Goal: Task Accomplishment & Management: Complete application form

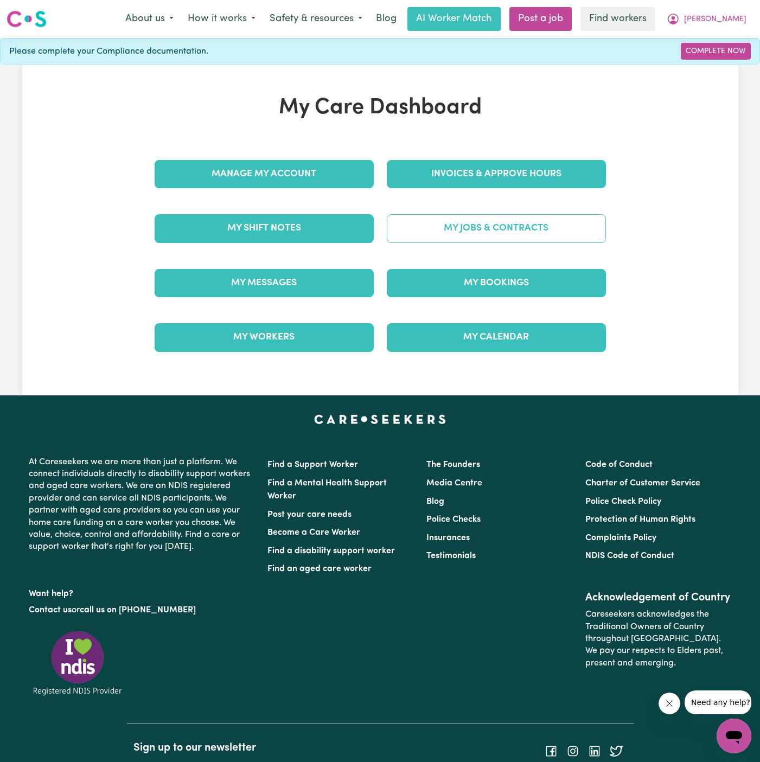
click at [495, 231] on link "My Jobs & Contracts" at bounding box center [496, 228] width 219 height 28
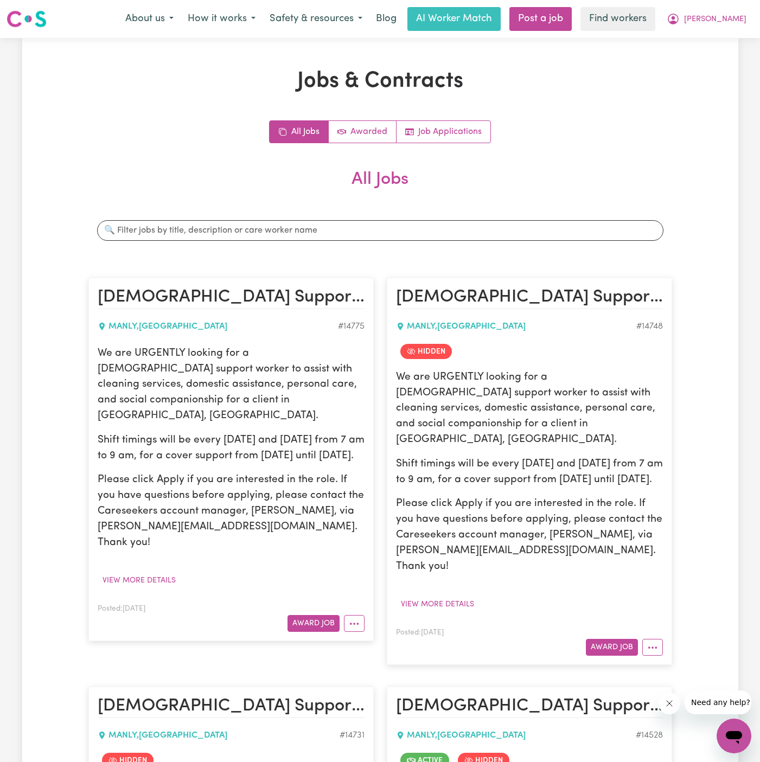
click at [236, 401] on p "We are URGENTLY looking for a [DEMOGRAPHIC_DATA] support worker to assist with …" at bounding box center [231, 385] width 267 height 78
click at [144, 572] on button "View more details" at bounding box center [139, 580] width 83 height 17
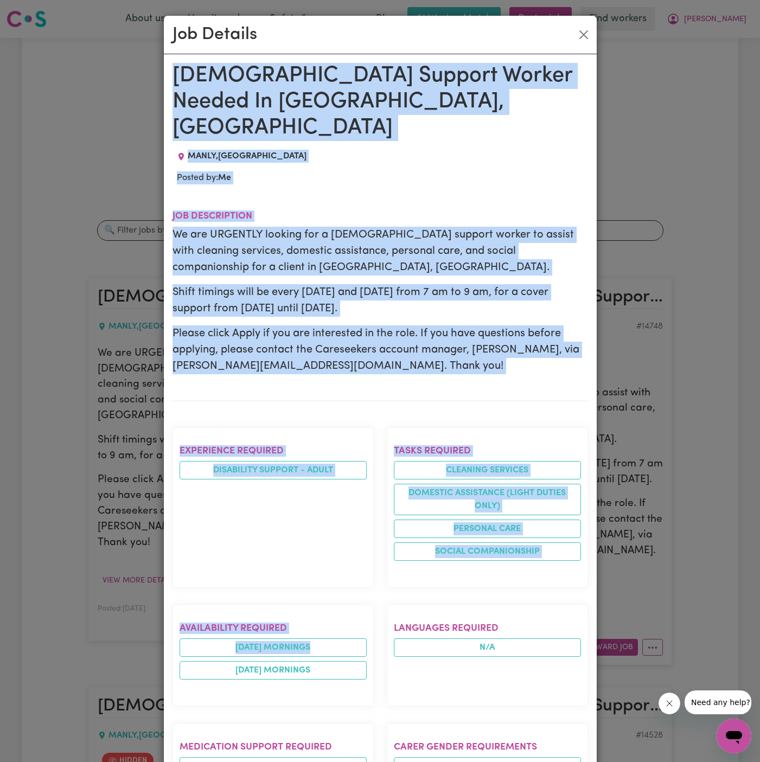
drag, startPoint x: 173, startPoint y: 71, endPoint x: 348, endPoint y: 763, distance: 713.4
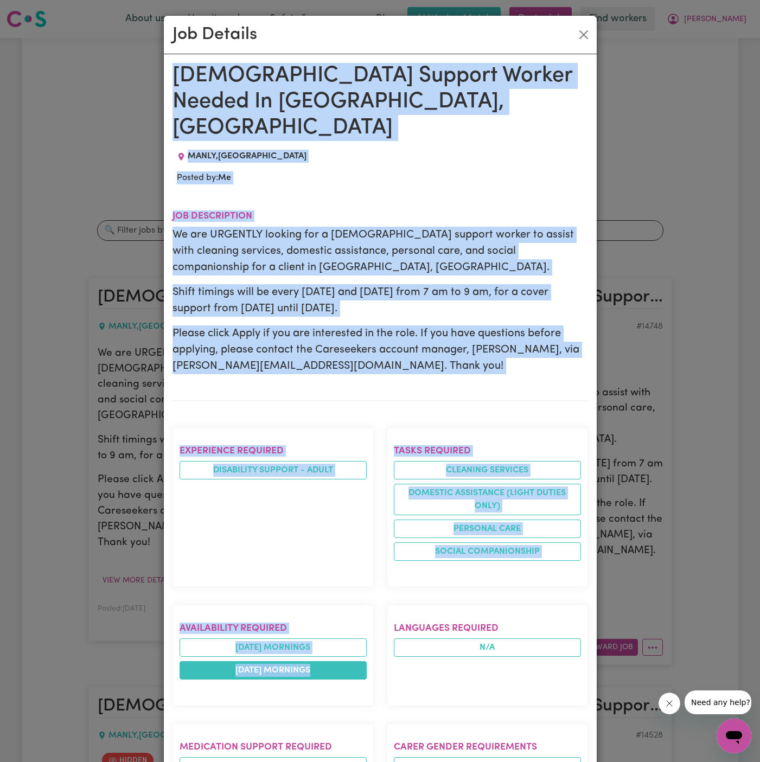
drag, startPoint x: 175, startPoint y: 68, endPoint x: 308, endPoint y: 649, distance: 595.2
click at [308, 649] on div "[DEMOGRAPHIC_DATA] Support Worker Needed In [GEOGRAPHIC_DATA], [GEOGRAPHIC_DATA…" at bounding box center [379, 623] width 415 height 1120
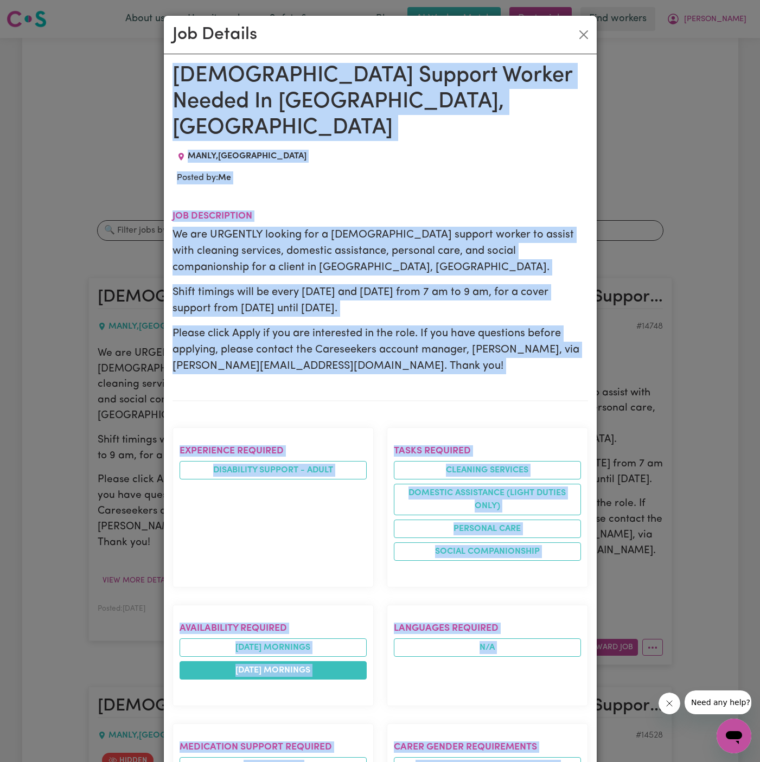
scroll to position [414, 0]
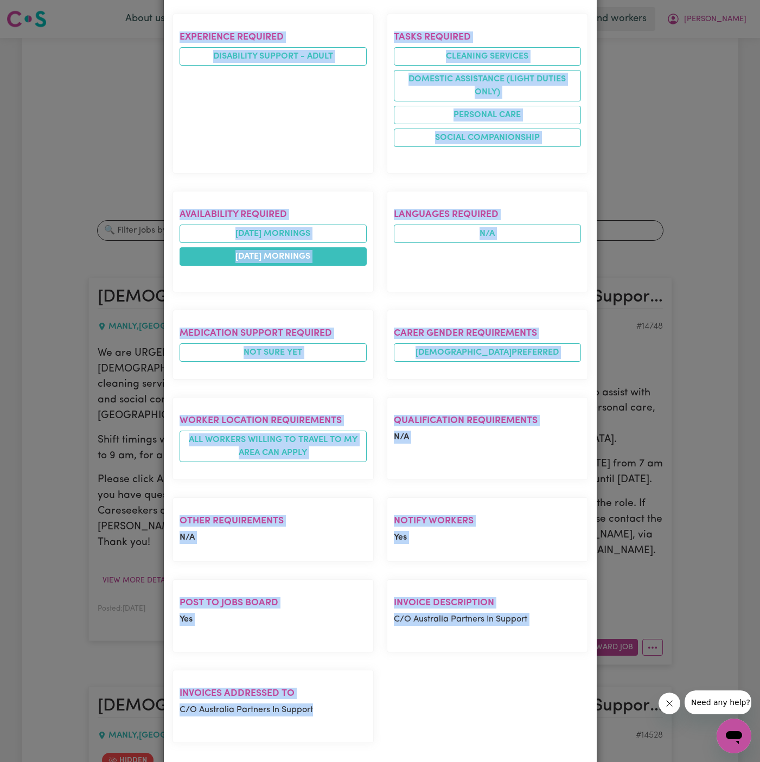
copy div "[DEMOGRAPHIC_DATA] Support Worker Needed In [GEOGRAPHIC_DATA], [GEOGRAPHIC_DATA…"
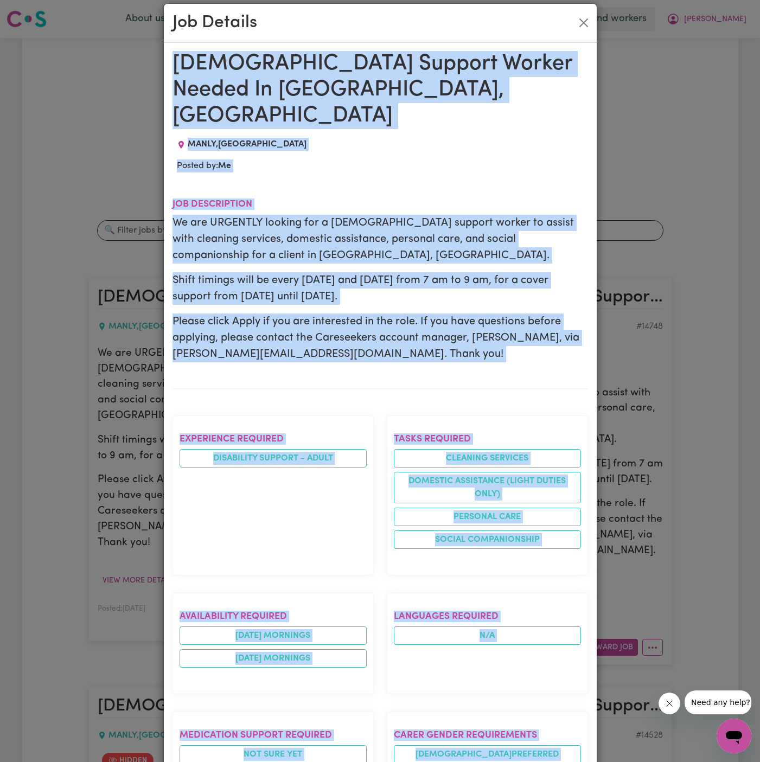
scroll to position [0, 0]
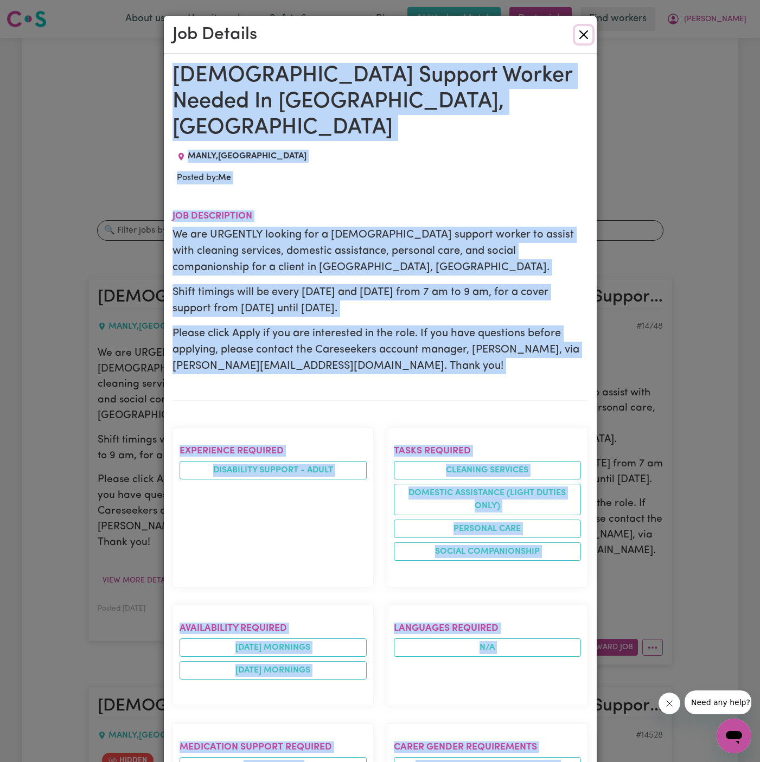
click at [586, 33] on button "Close" at bounding box center [583, 34] width 17 height 17
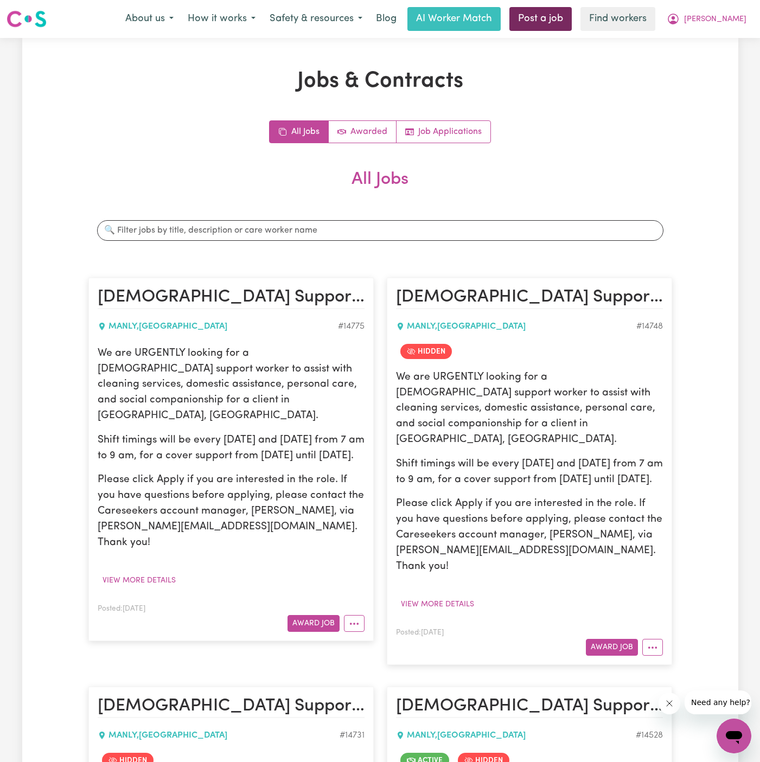
click at [572, 16] on link "Post a job" at bounding box center [540, 19] width 62 height 24
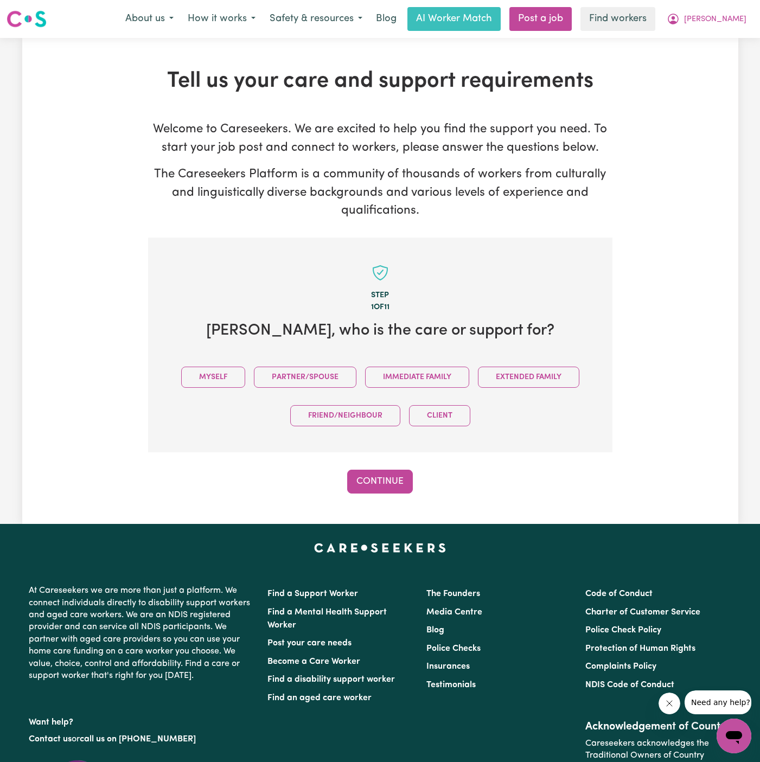
scroll to position [1, 0]
click at [572, 16] on link "Post a job" at bounding box center [540, 19] width 62 height 24
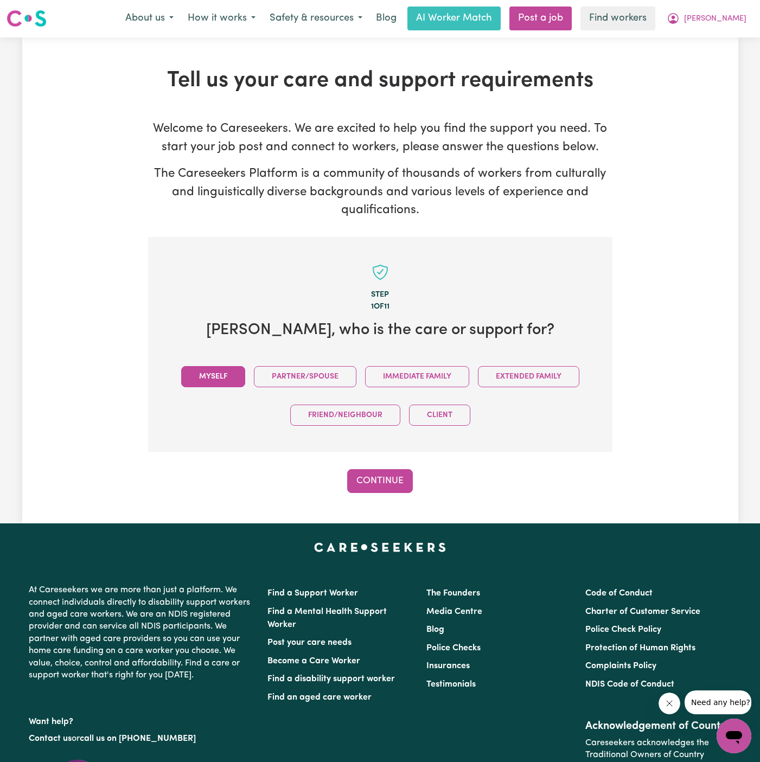
click at [215, 367] on button "Myself" at bounding box center [213, 376] width 64 height 21
click at [378, 469] on button "Continue" at bounding box center [380, 481] width 66 height 24
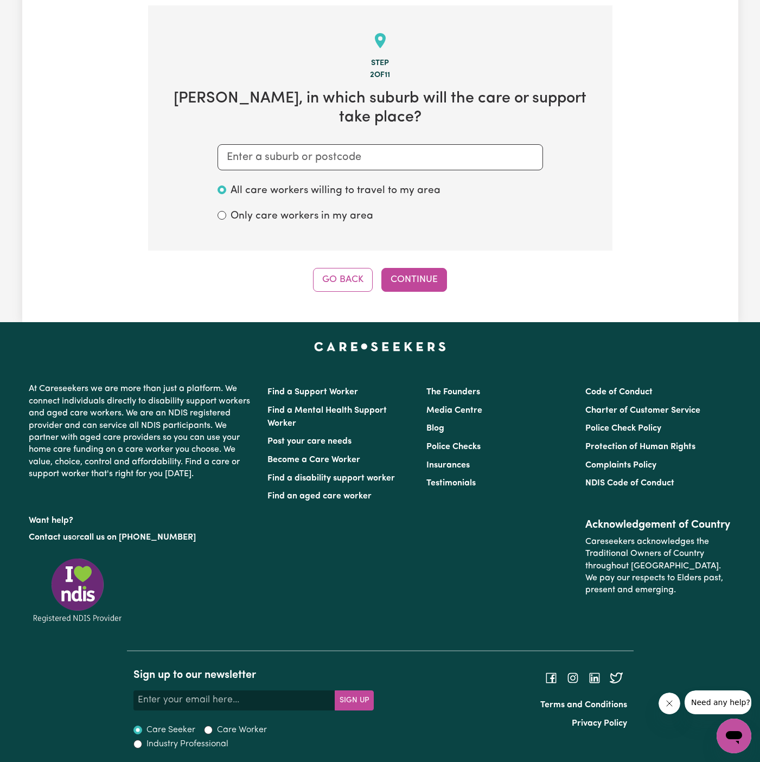
scroll to position [233, 0]
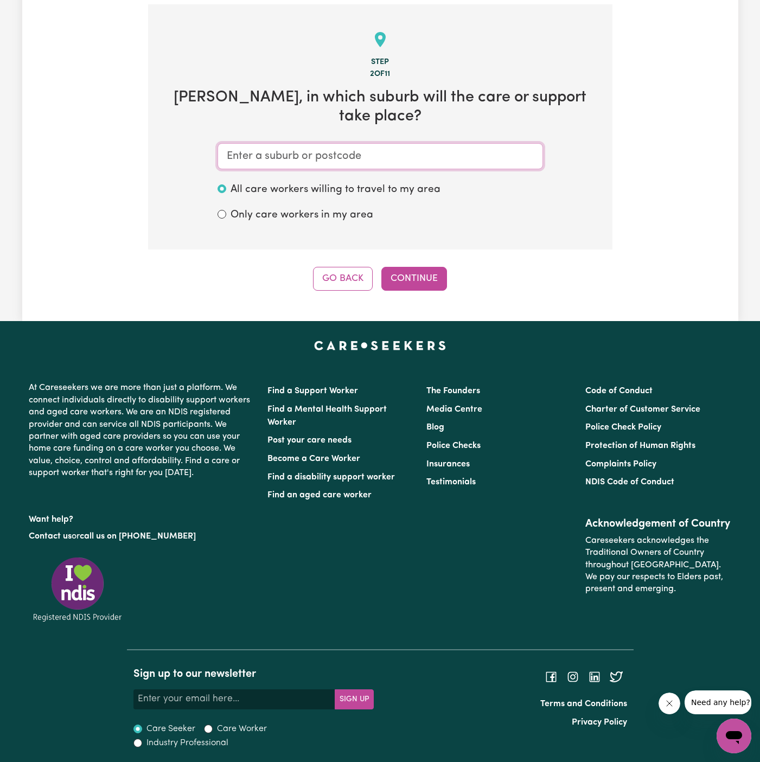
click at [417, 153] on input "text" at bounding box center [379, 156] width 325 height 26
click at [464, 162] on input "text" at bounding box center [379, 156] width 325 height 26
paste input "Manly"
type input "Manly"
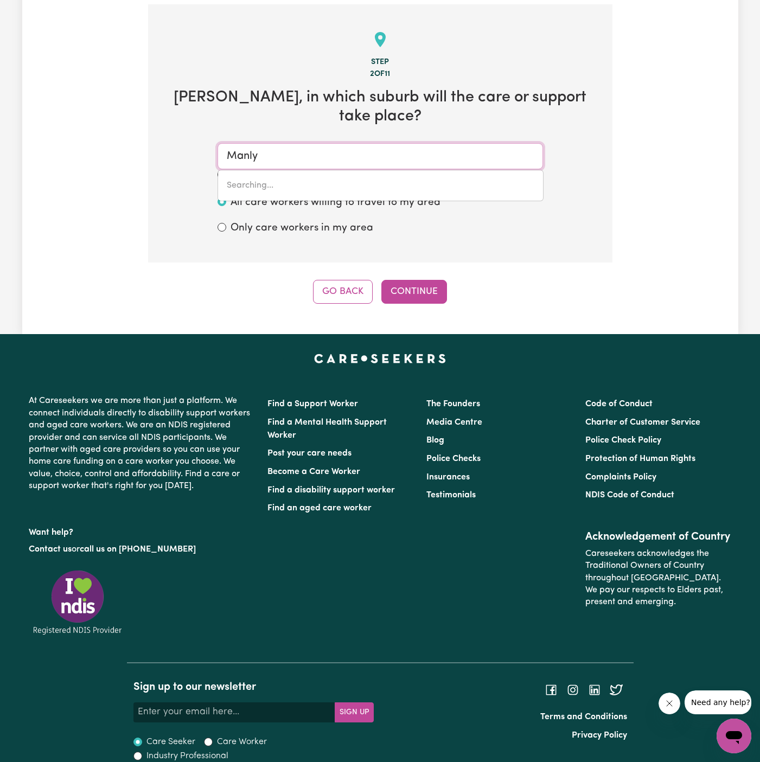
type input "Manly, [GEOGRAPHIC_DATA], 2095"
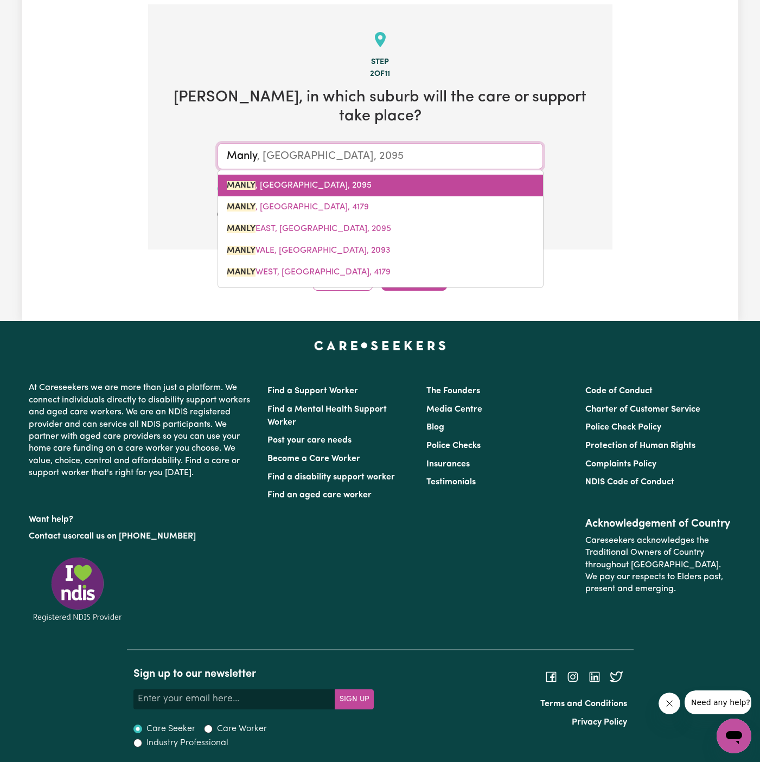
click at [375, 175] on link "MANLY , [GEOGRAPHIC_DATA], 2095" at bounding box center [380, 186] width 325 height 22
type input "MANLY, [GEOGRAPHIC_DATA], 2095"
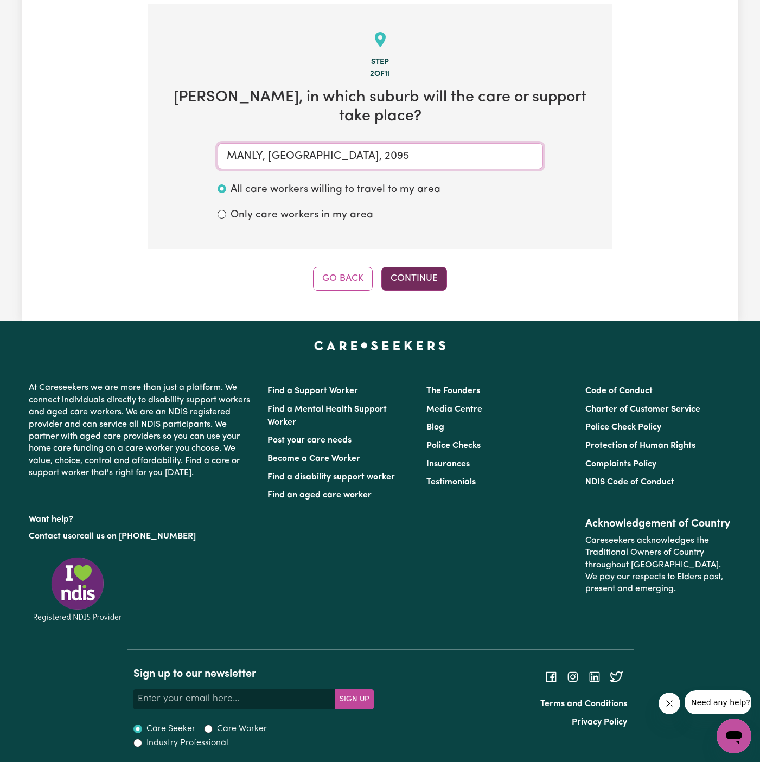
type input "MANLY, [GEOGRAPHIC_DATA], 2095"
click at [410, 281] on button "Continue" at bounding box center [414, 279] width 66 height 24
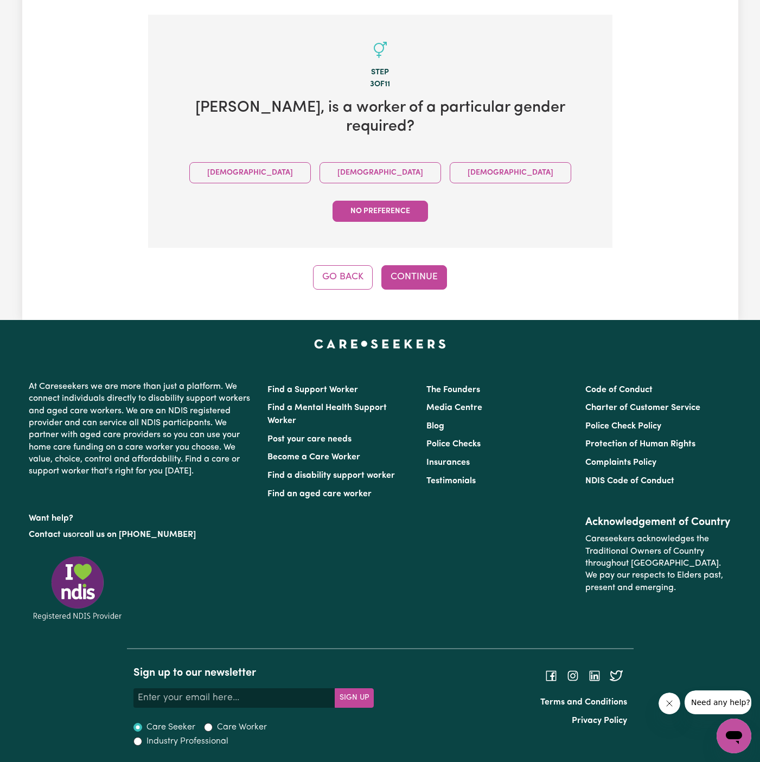
scroll to position [164, 0]
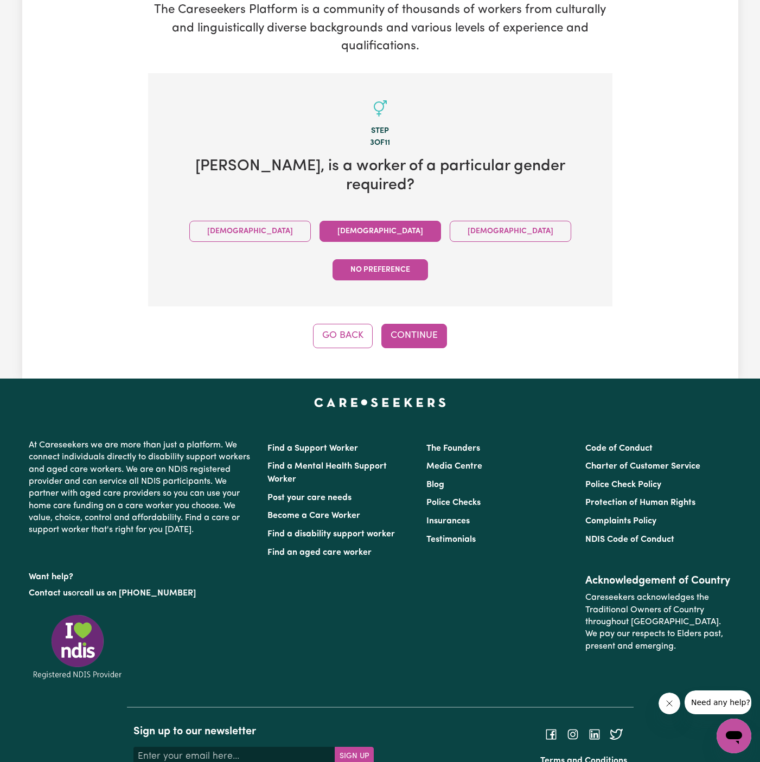
click at [319, 221] on button "[DEMOGRAPHIC_DATA]" at bounding box center [379, 231] width 121 height 21
click at [419, 324] on button "Continue" at bounding box center [414, 336] width 66 height 24
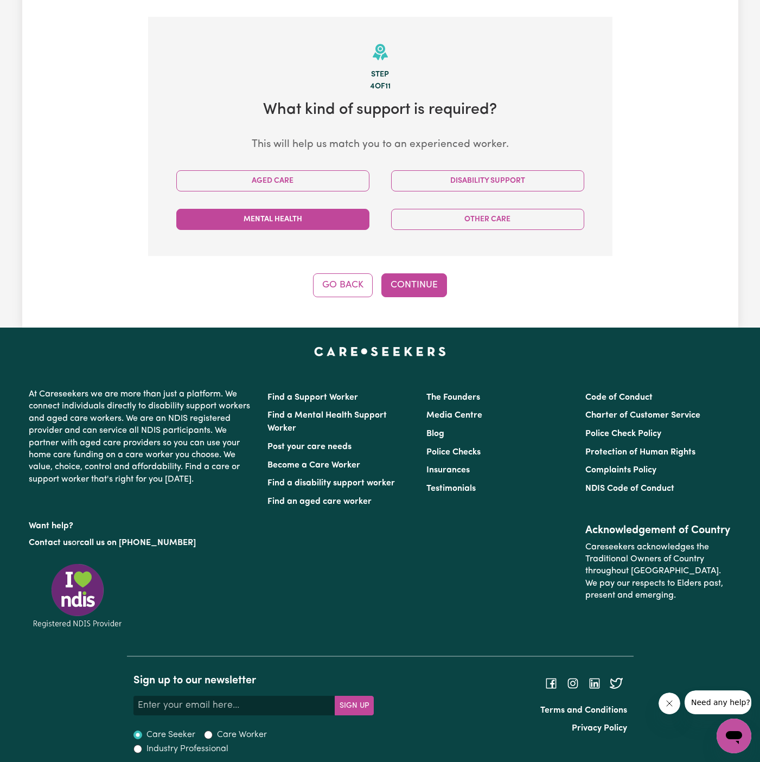
scroll to position [227, 0]
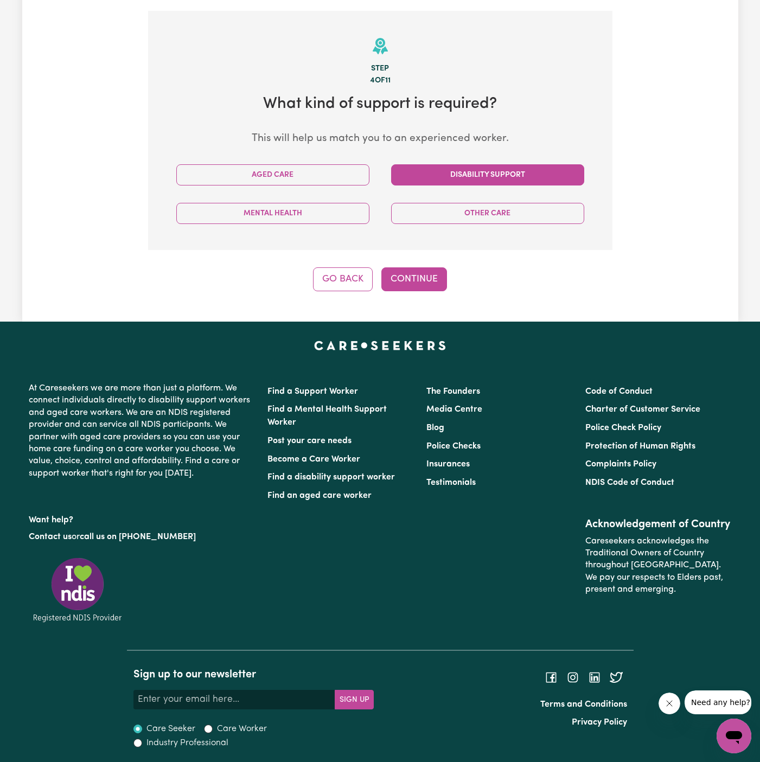
click at [457, 183] on button "Disability Support" at bounding box center [487, 174] width 193 height 21
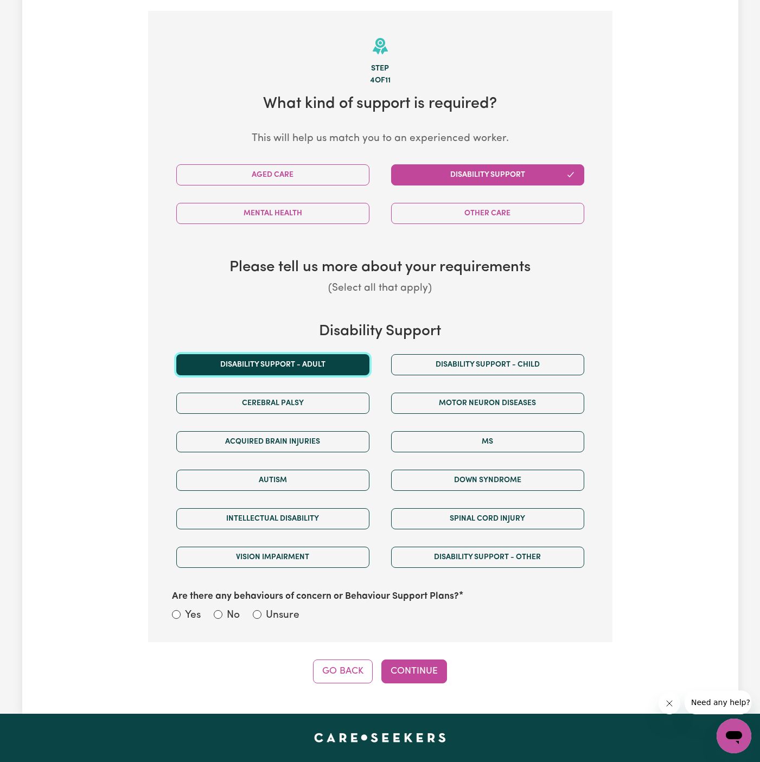
click at [326, 368] on button "Disability support - Adult" at bounding box center [272, 364] width 193 height 21
drag, startPoint x: 281, startPoint y: 622, endPoint x: 321, endPoint y: 622, distance: 39.6
click at [281, 622] on div "Yes No Unsure" at bounding box center [380, 616] width 417 height 17
click at [300, 619] on div "Yes No Unsure" at bounding box center [380, 616] width 417 height 17
click at [290, 618] on label "Unsure" at bounding box center [283, 616] width 34 height 16
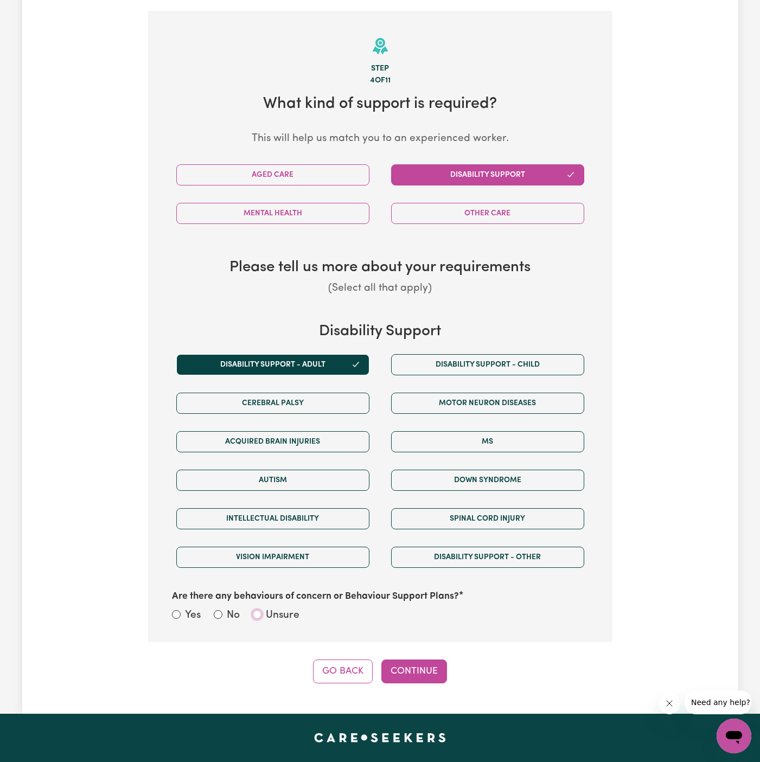
click at [261, 618] on input "Unsure" at bounding box center [257, 614] width 9 height 9
radio input "true"
click at [267, 612] on label "Unsure" at bounding box center [283, 616] width 34 height 16
click at [261, 612] on input "Unsure" at bounding box center [257, 614] width 9 height 9
click at [409, 669] on button "Continue" at bounding box center [414, 672] width 66 height 24
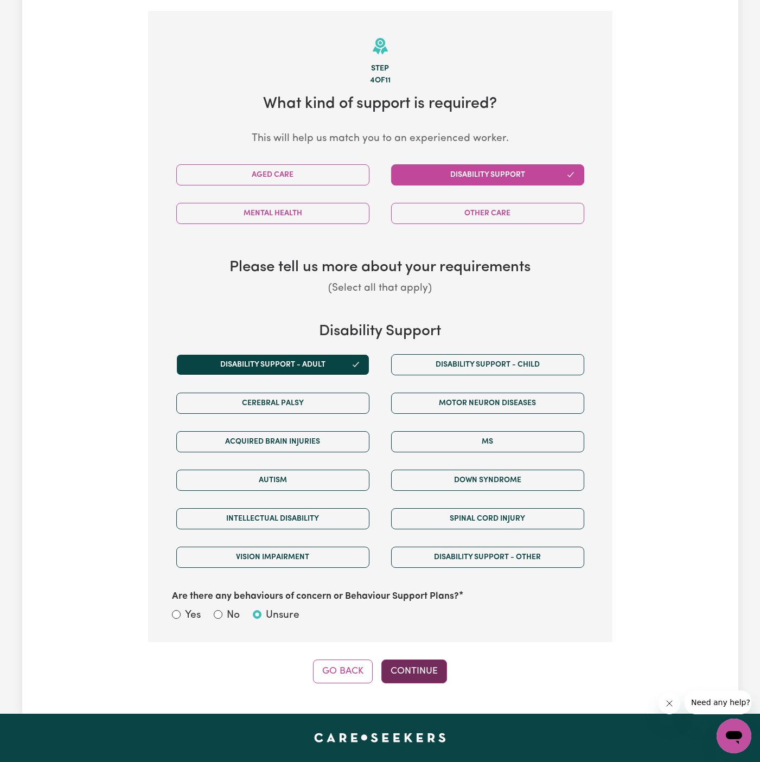
select select "PRIVATELY"
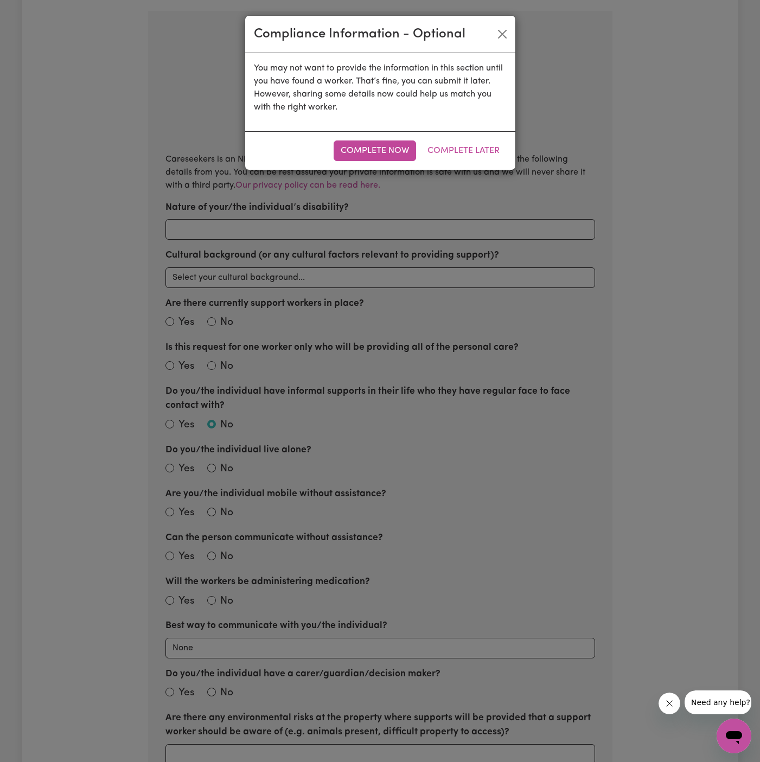
scroll to position [238, 0]
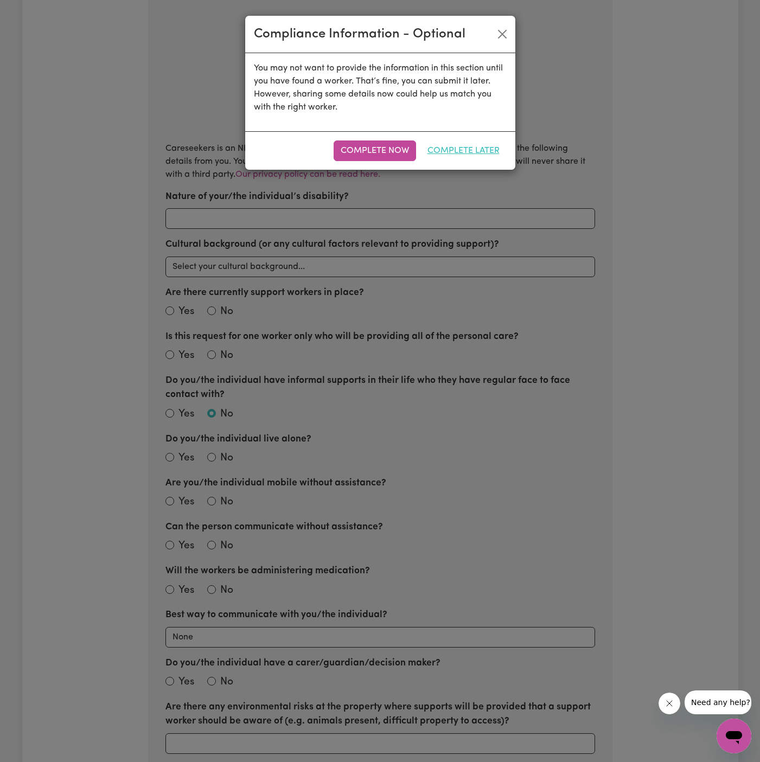
click at [482, 152] on button "Complete Later" at bounding box center [463, 150] width 86 height 21
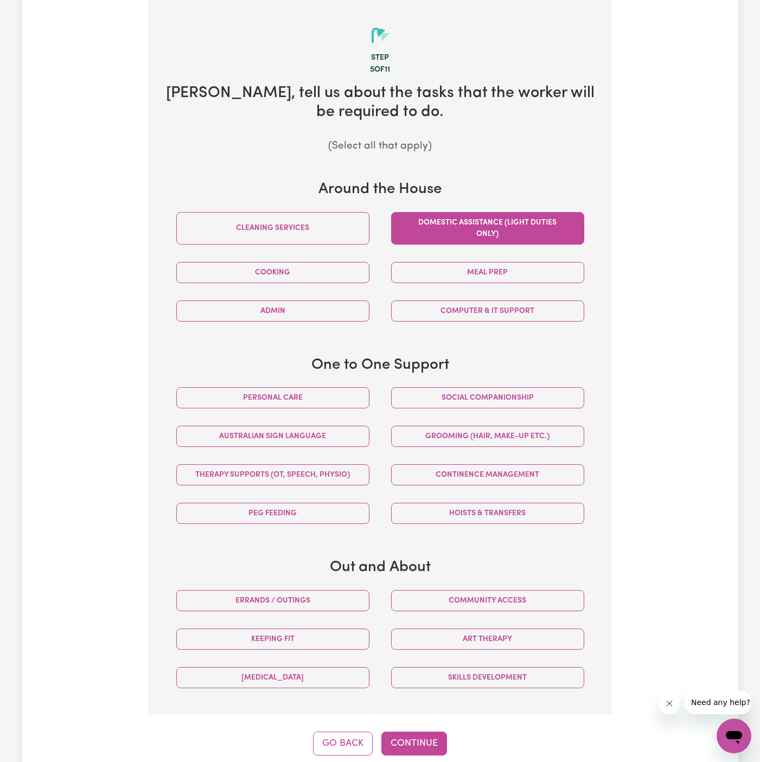
click at [341, 231] on button "Cleaning services" at bounding box center [272, 228] width 193 height 33
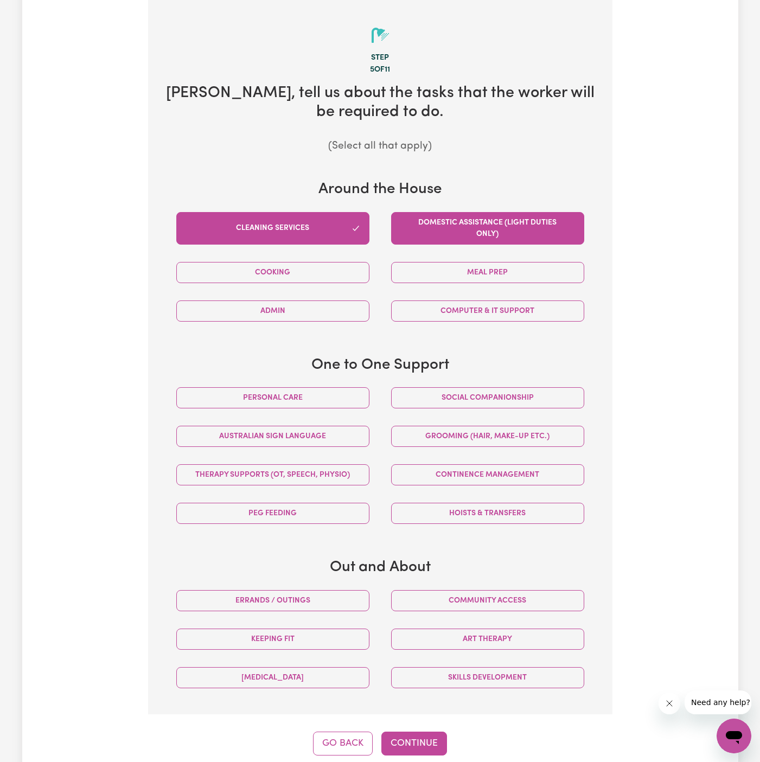
click at [464, 231] on button "Domestic assistance (light duties only)" at bounding box center [487, 228] width 193 height 33
click at [296, 396] on button "Personal care" at bounding box center [272, 397] width 193 height 21
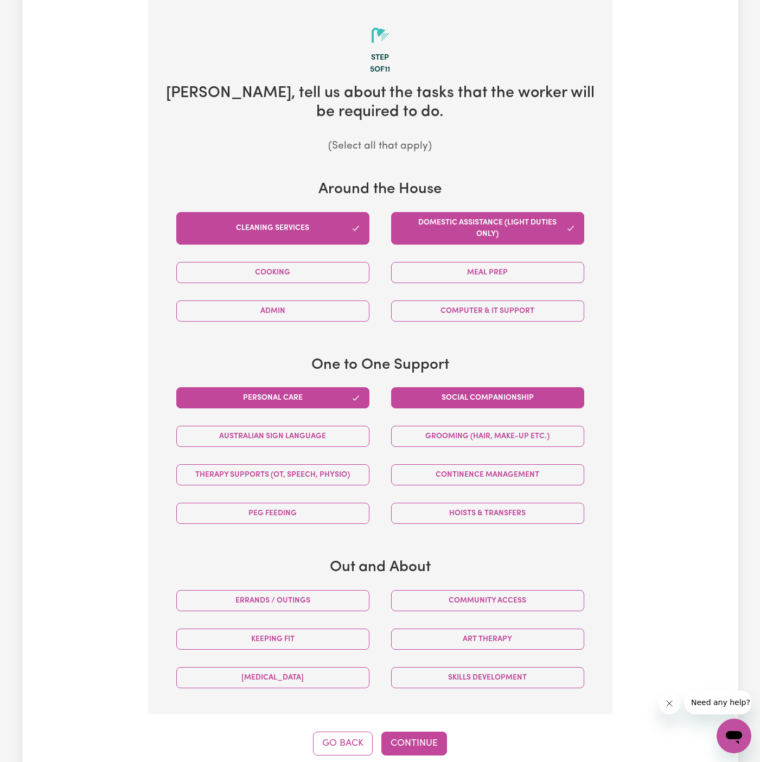
click at [512, 396] on button "Social companionship" at bounding box center [487, 397] width 193 height 21
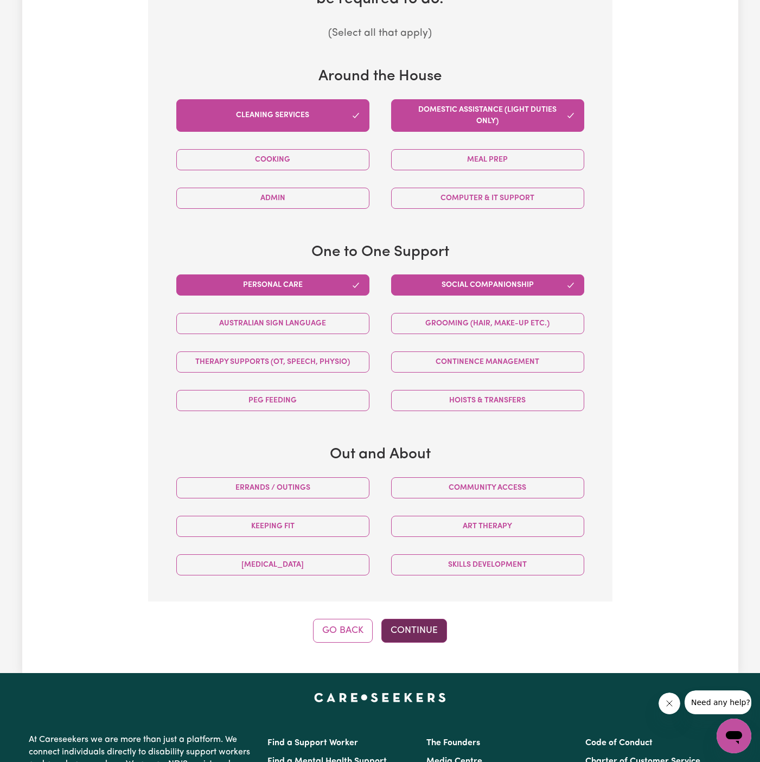
click at [420, 624] on button "Continue" at bounding box center [414, 631] width 66 height 24
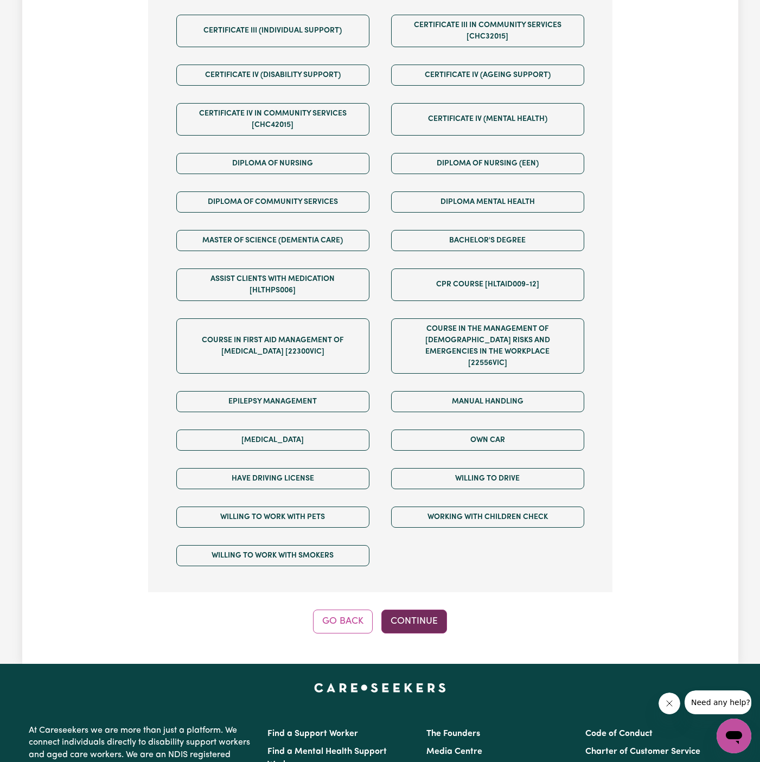
click at [437, 610] on button "Continue" at bounding box center [414, 622] width 66 height 24
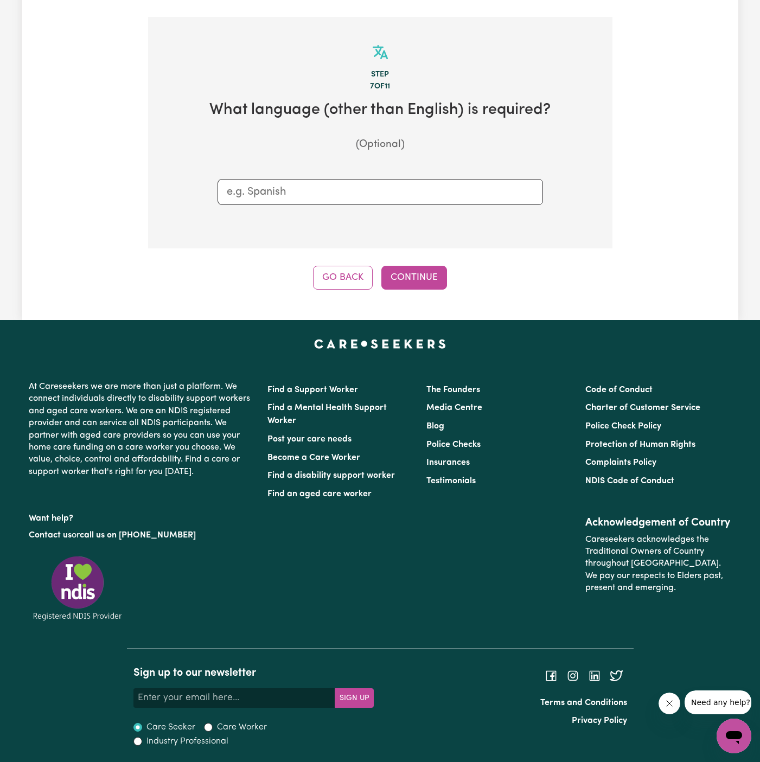
scroll to position [220, 0]
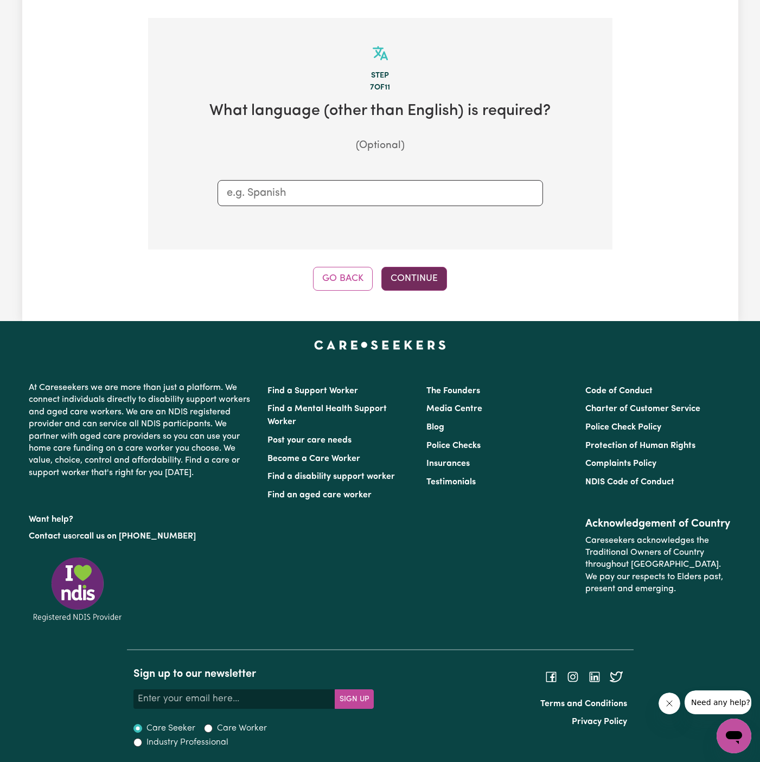
click at [413, 285] on button "Continue" at bounding box center [414, 279] width 66 height 24
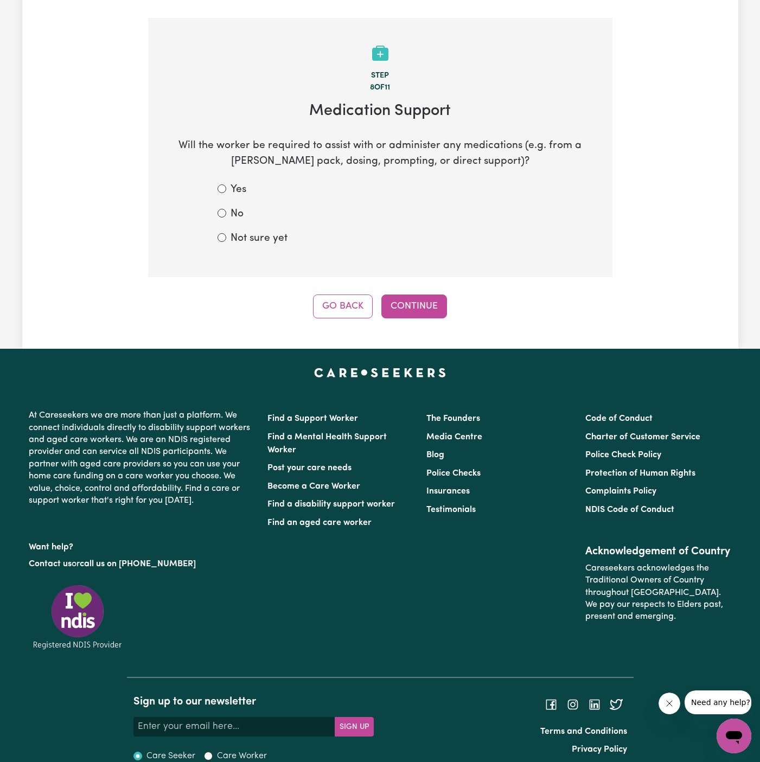
scroll to position [238, 0]
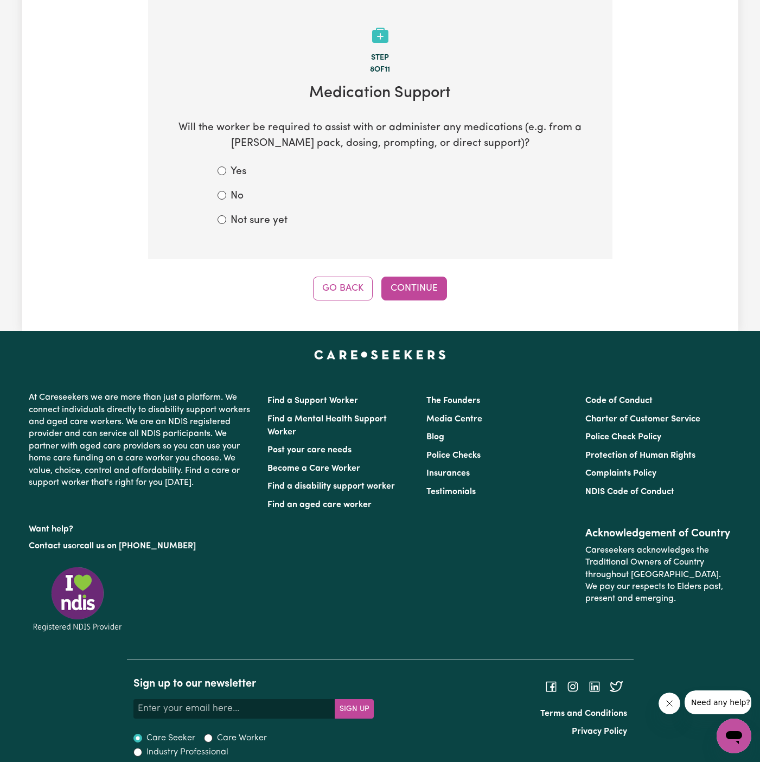
drag, startPoint x: 263, startPoint y: 225, endPoint x: 422, endPoint y: 274, distance: 166.8
click at [263, 225] on label "Not sure yet" at bounding box center [259, 221] width 57 height 16
click at [226, 224] on input "Not sure yet" at bounding box center [221, 219] width 9 height 9
radio input "true"
click at [437, 287] on button "Continue" at bounding box center [414, 289] width 66 height 24
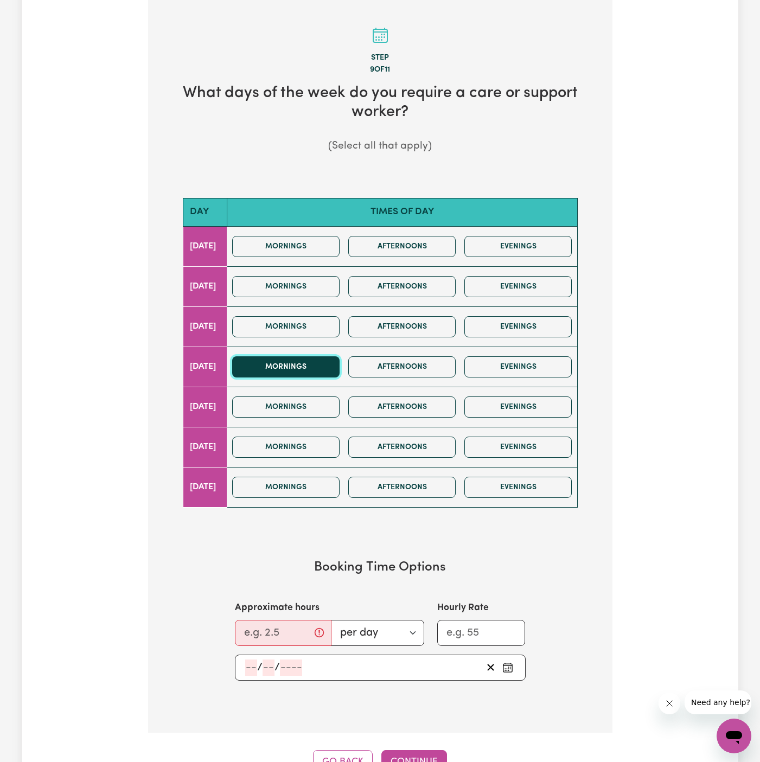
click at [333, 363] on button "Mornings" at bounding box center [285, 366] width 107 height 21
click at [268, 625] on input "Approximate hours" at bounding box center [283, 633] width 97 height 26
type input "2"
click at [249, 655] on div "/ /" at bounding box center [380, 668] width 291 height 26
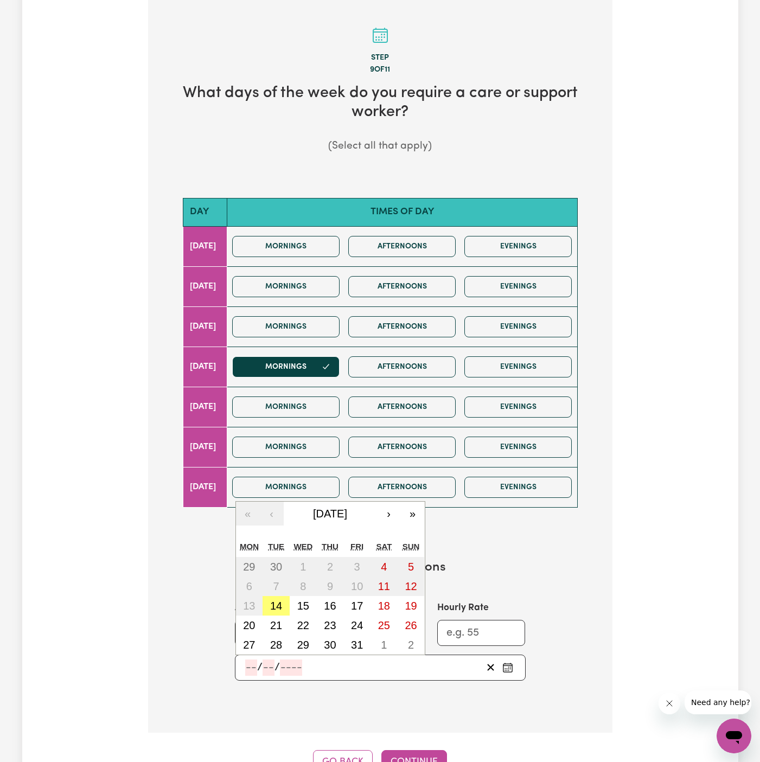
click at [247, 670] on input "number" at bounding box center [251, 668] width 12 height 16
click at [394, 510] on button "›" at bounding box center [389, 514] width 24 height 24
click at [337, 578] on button "6" at bounding box center [330, 587] width 27 height 20
type input "[DATE]"
type input "6"
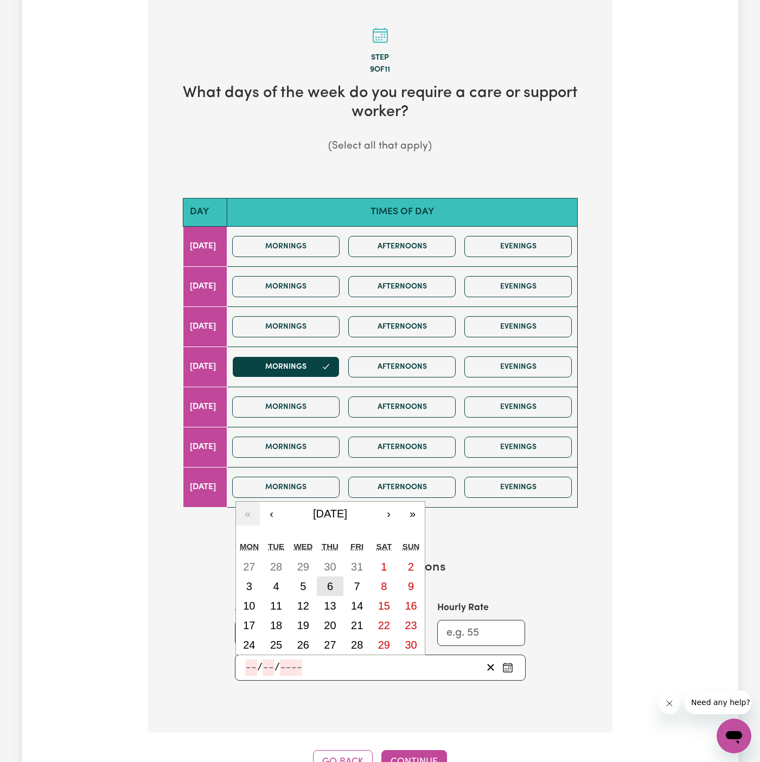
type input "11"
type input "2025"
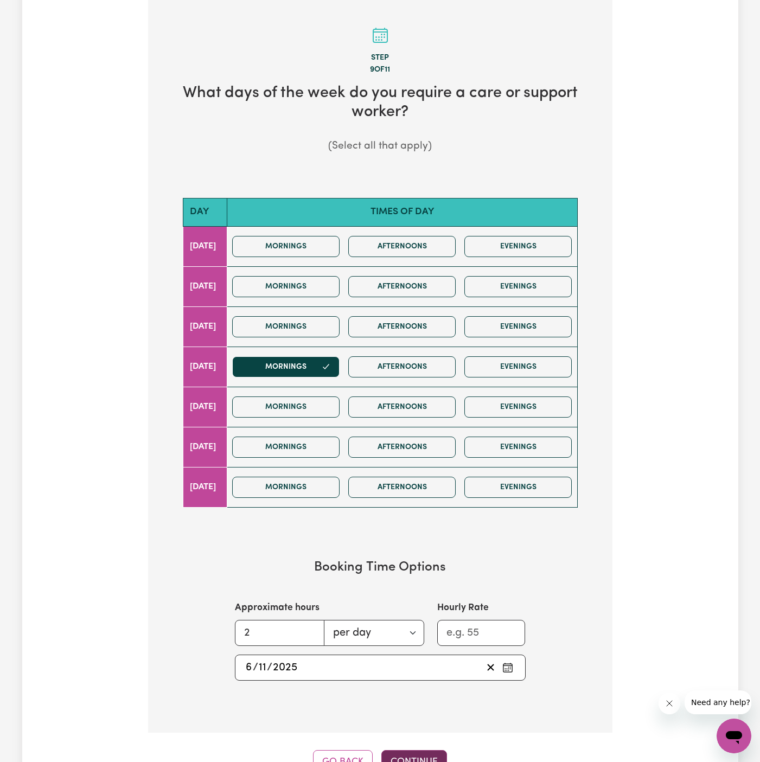
click at [409, 752] on button "Continue" at bounding box center [414, 762] width 66 height 24
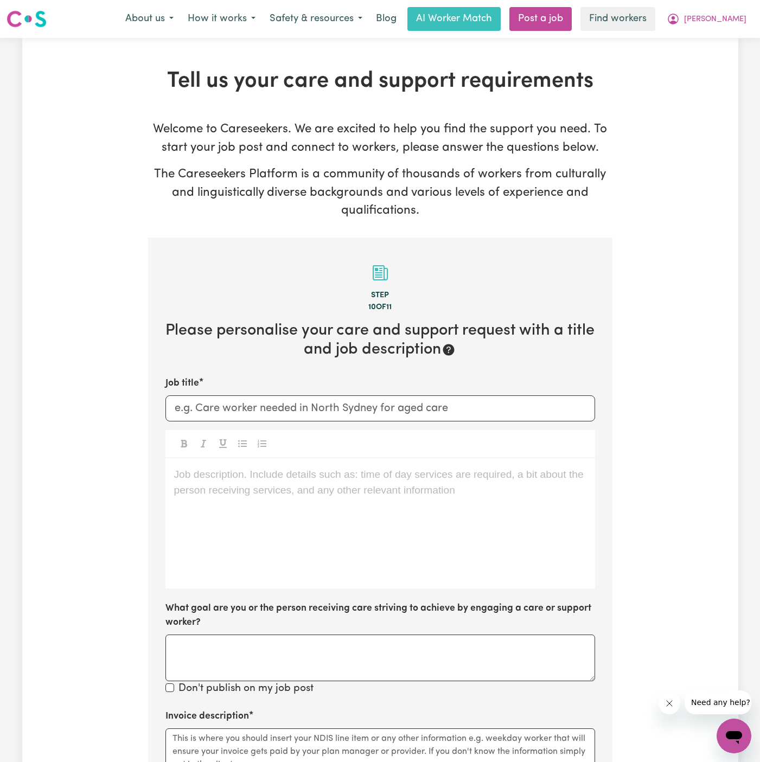
click at [257, 391] on div "Job title" at bounding box center [380, 398] width 430 height 44
click at [249, 404] on input "Job title" at bounding box center [380, 408] width 430 height 26
paste input "[DEMOGRAPHIC_DATA] Support Worker Needed In [GEOGRAPHIC_DATA], [GEOGRAPHIC_DATA]"
type input "[DEMOGRAPHIC_DATA] Support Worker Needed In [GEOGRAPHIC_DATA], [GEOGRAPHIC_DATA]"
click at [341, 497] on div "Job description. Include details such as: time of day services are required, a …" at bounding box center [380, 523] width 430 height 130
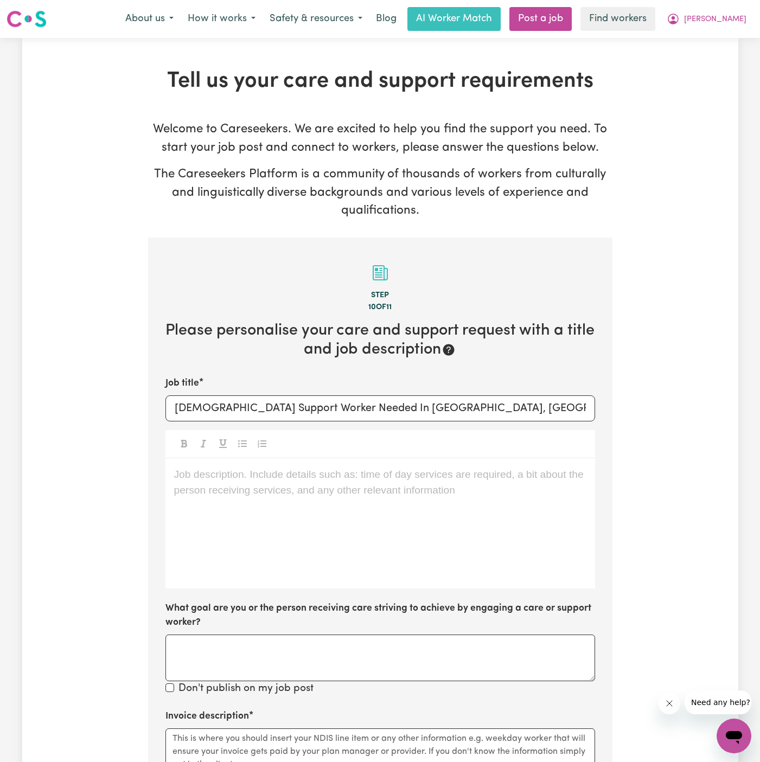
click at [341, 497] on div "Job description. Include details such as: time of day services are required, a …" at bounding box center [380, 523] width 430 height 130
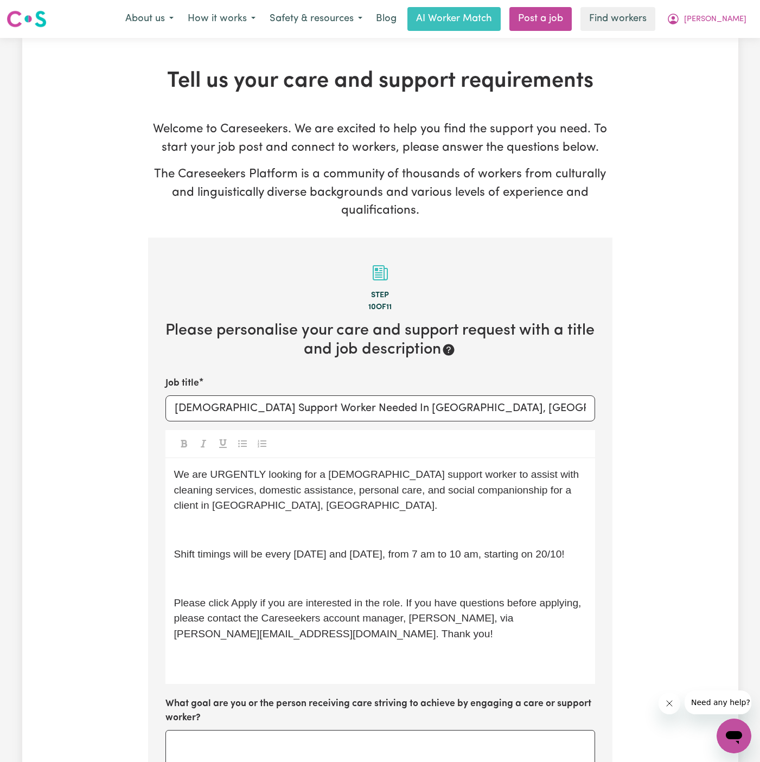
click at [288, 496] on p "We are URGENTLY looking for a [DEMOGRAPHIC_DATA] support worker to assist with …" at bounding box center [380, 490] width 412 height 47
click at [308, 503] on div "We are URGENTLY looking for a [DEMOGRAPHIC_DATA] support worker to assist with …" at bounding box center [380, 571] width 430 height 226
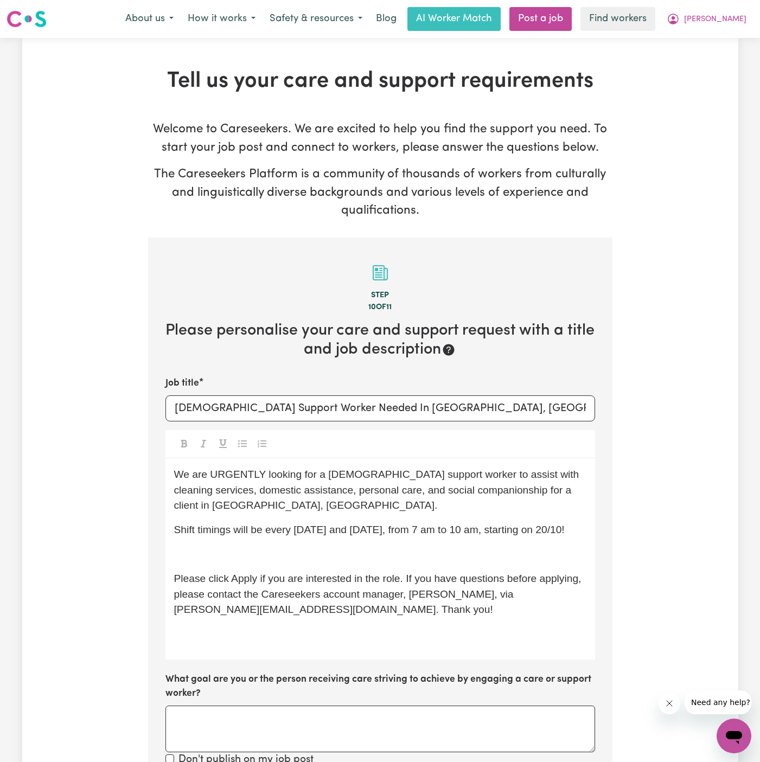
click at [311, 524] on p "Shift timings will be every [DATE] and [DATE], from 7 am to 10 am, starting on …" at bounding box center [380, 530] width 412 height 16
click at [311, 548] on p "﻿" at bounding box center [380, 555] width 412 height 16
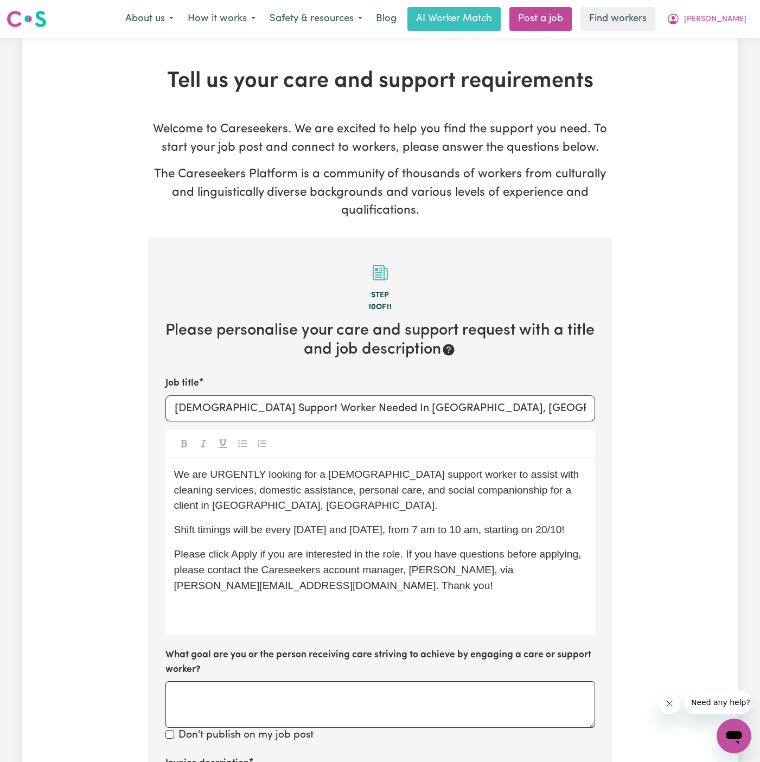
click at [326, 624] on div "We are URGENTLY looking for a [DEMOGRAPHIC_DATA] support worker to assist with …" at bounding box center [380, 546] width 430 height 177
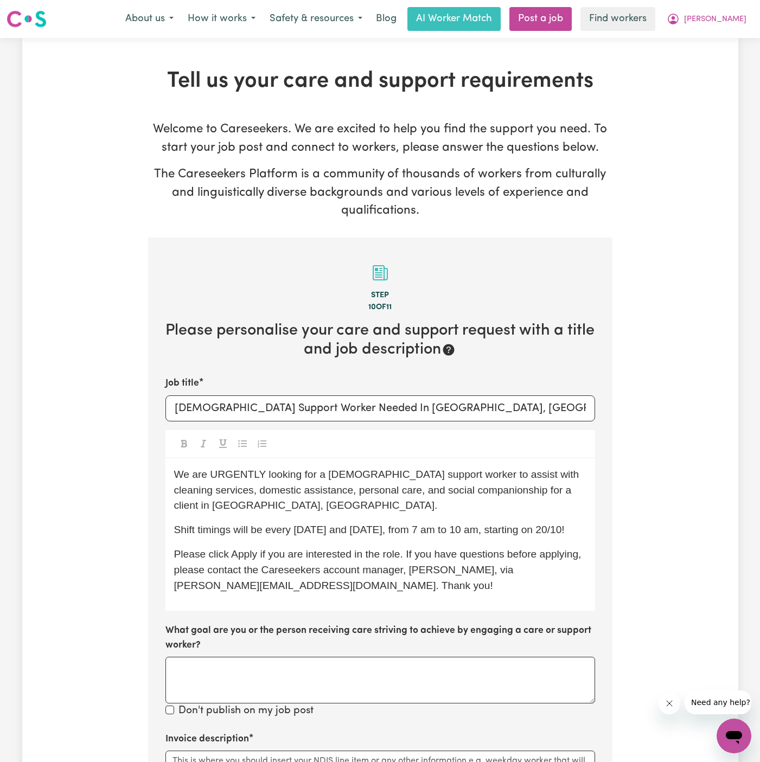
click at [517, 568] on span "Please click Apply if you are interested in the role. If you have questions bef…" at bounding box center [379, 569] width 410 height 43
click at [537, 539] on div "We are URGENTLY looking for a [DEMOGRAPHIC_DATA] support worker to assist with …" at bounding box center [380, 534] width 430 height 153
click at [418, 563] on span "Please click Apply if you are interested in the role. If you have questions bef…" at bounding box center [379, 569] width 410 height 43
click at [436, 574] on span "Please click Apply if you are interested in the role. If you have questions bef…" at bounding box center [379, 569] width 410 height 43
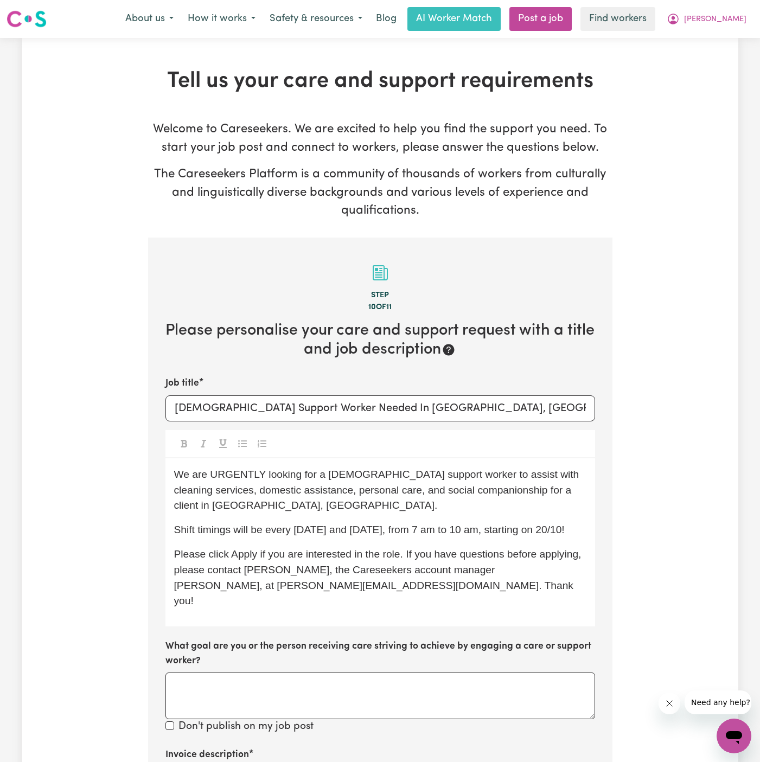
click at [504, 588] on p "Please click Apply if you are interested in the role. If you have questions bef…" at bounding box center [380, 578] width 412 height 62
click at [505, 559] on span "Please click Apply if you are interested in the role. If you have questions bef…" at bounding box center [379, 577] width 410 height 58
click at [407, 602] on div "We are URGENTLY looking for a [DEMOGRAPHIC_DATA] support worker to assist with …" at bounding box center [380, 542] width 430 height 168
click at [455, 571] on span "Please click Apply if you are interested in the role. If you have questions bef…" at bounding box center [379, 577] width 410 height 58
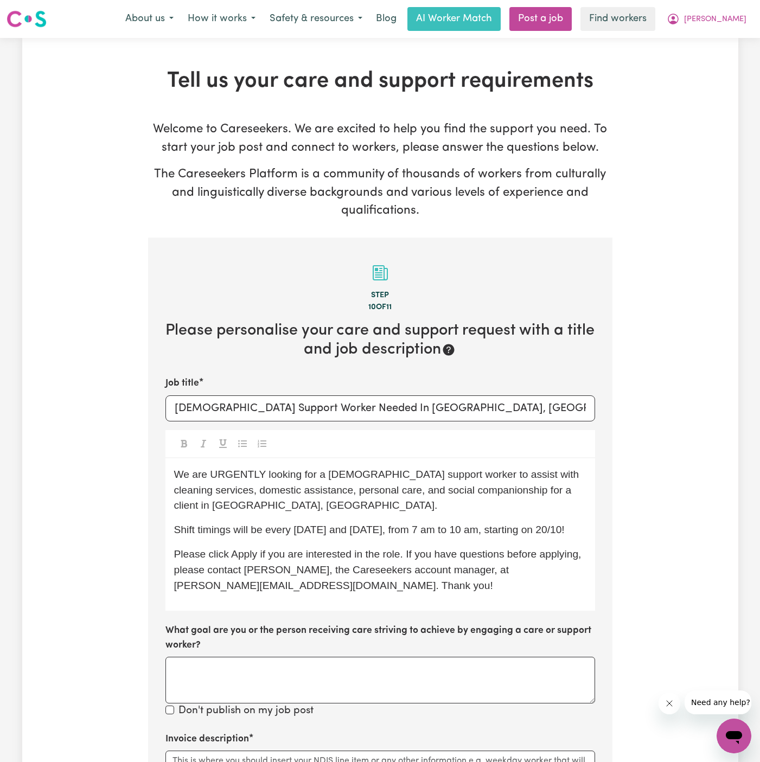
scroll to position [138, 0]
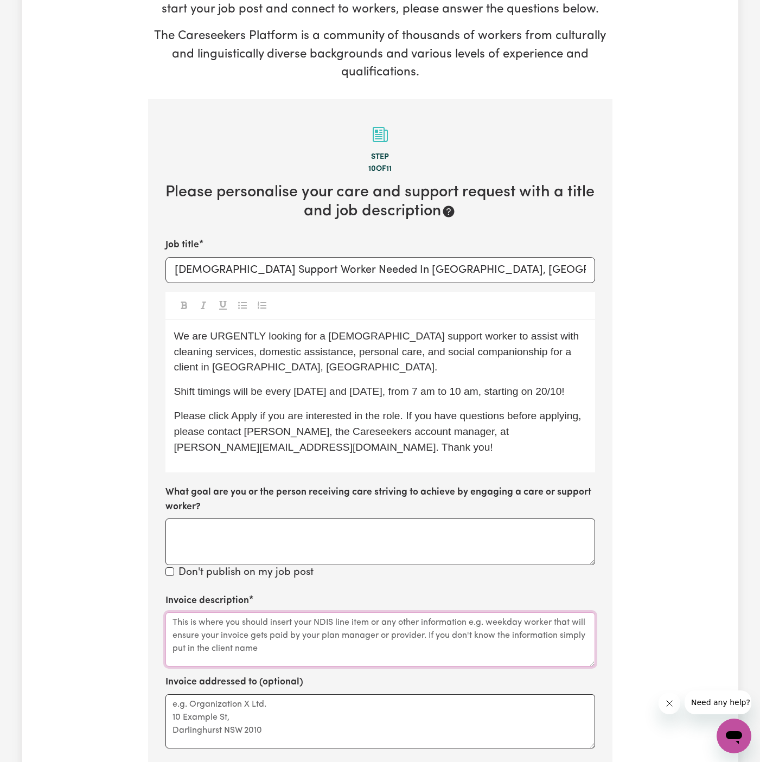
click at [317, 632] on textarea "Invoice description" at bounding box center [380, 639] width 430 height 54
paste textarea "cleaning services, domestic assistance, personal care, and social companionship"
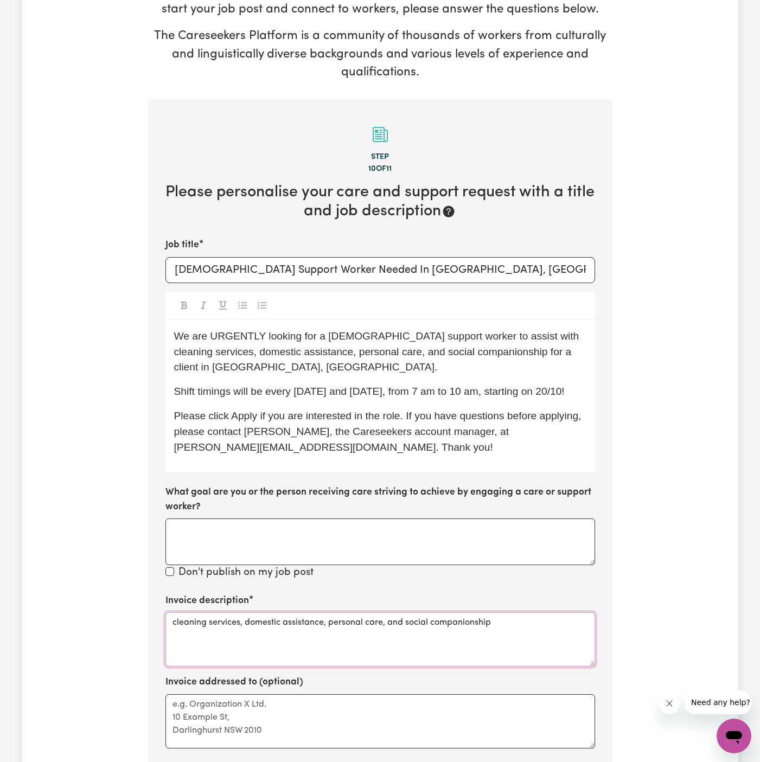
type textarea "cleaning services, domestic assistance, personal care, and social companionship"
click at [332, 701] on textarea "Invoice addressed to (optional)" at bounding box center [380, 721] width 430 height 54
paste textarea "C/O Australia Partners In Support"
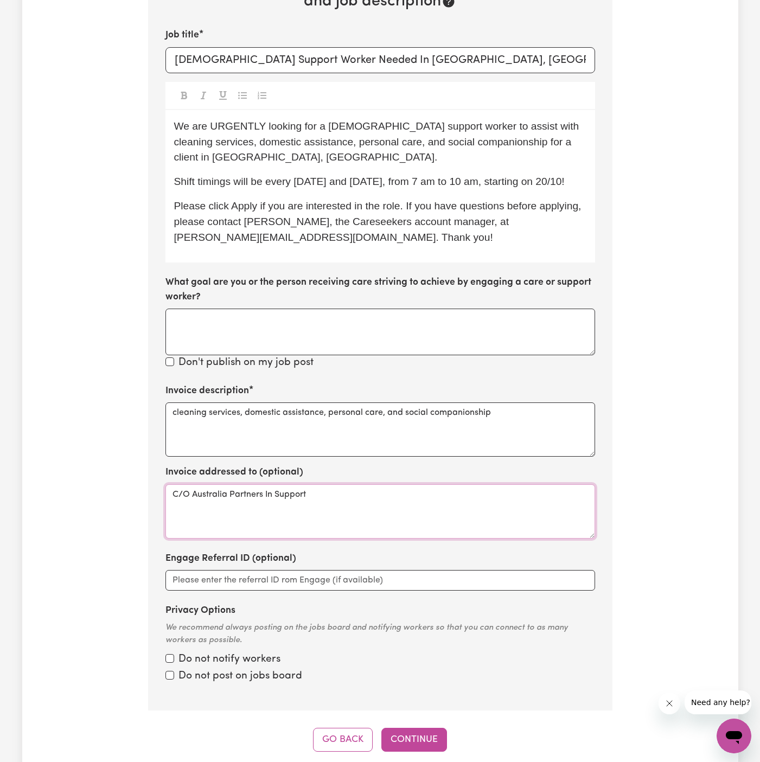
scroll to position [419, 0]
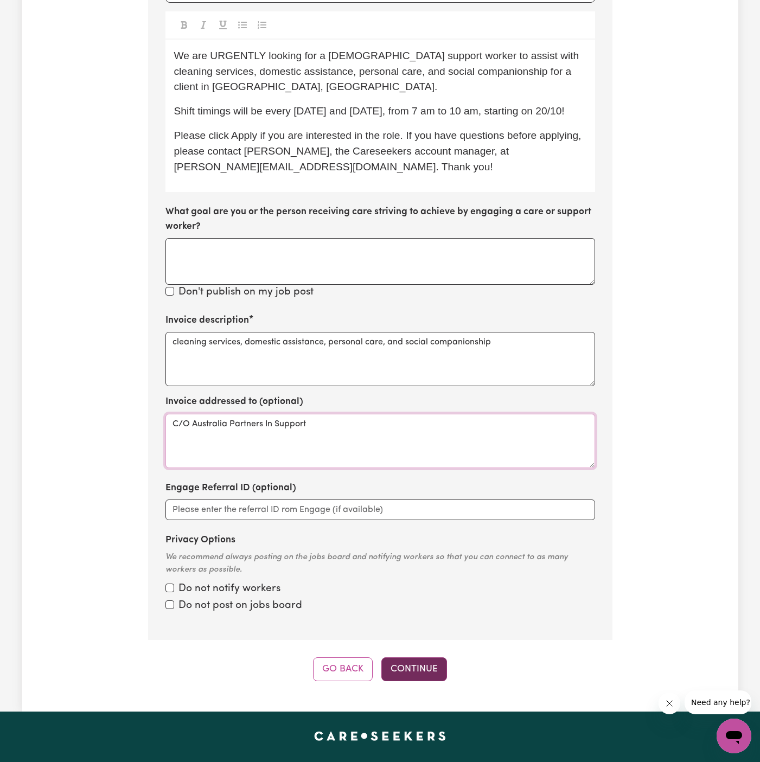
type textarea "C/O Australia Partners In Support"
click at [412, 661] on button "Continue" at bounding box center [414, 669] width 66 height 24
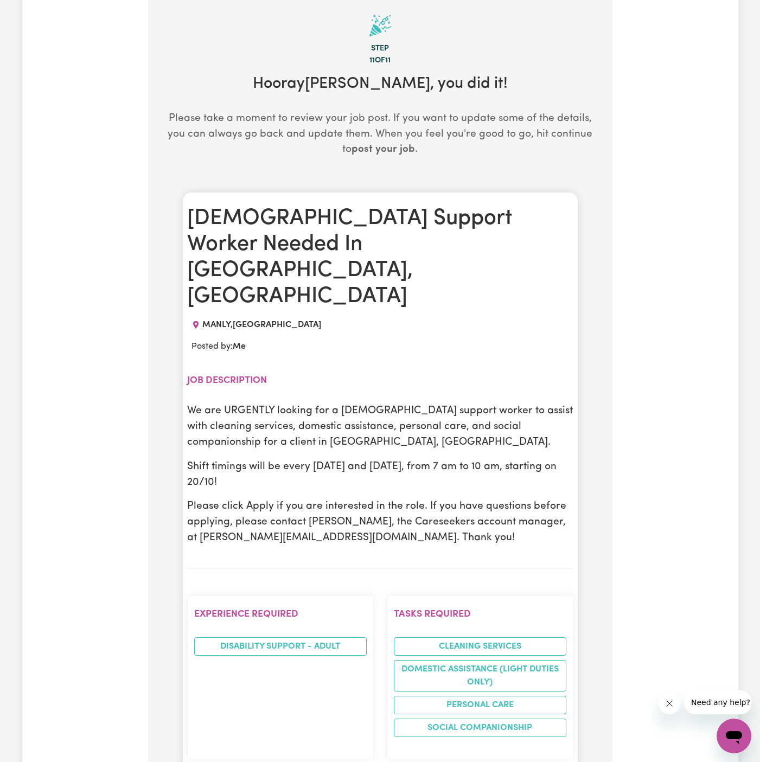
scroll to position [238, 0]
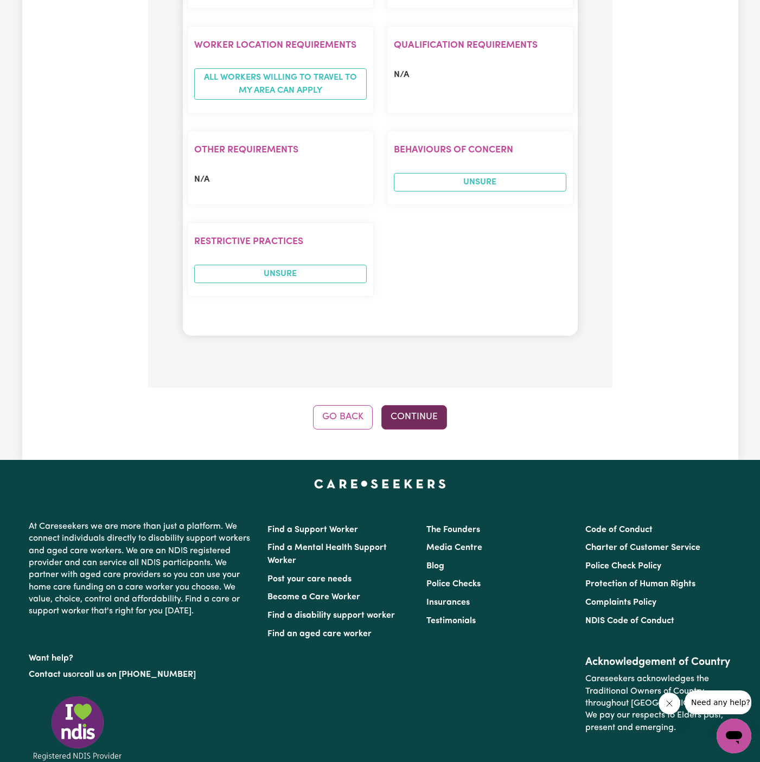
click at [420, 405] on button "Continue" at bounding box center [414, 417] width 66 height 24
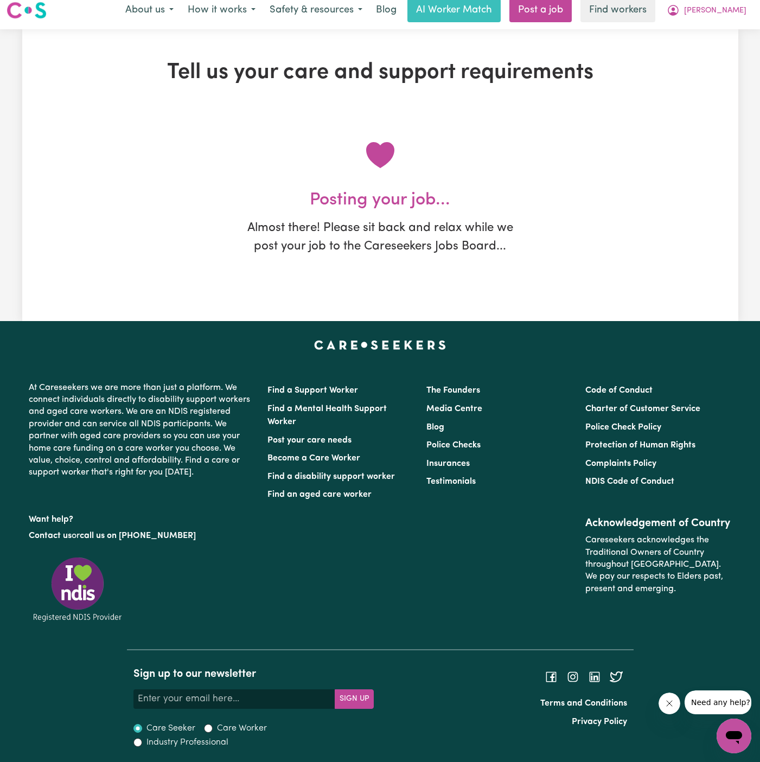
scroll to position [0, 0]
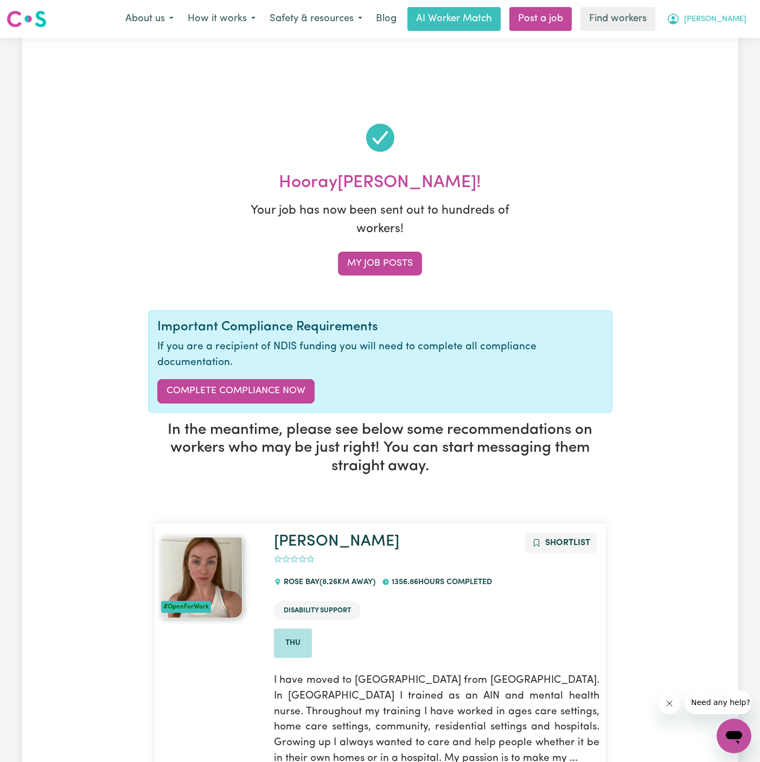
click at [731, 23] on span "[PERSON_NAME]" at bounding box center [715, 20] width 62 height 12
click at [731, 35] on link "My Dashboard" at bounding box center [710, 42] width 86 height 21
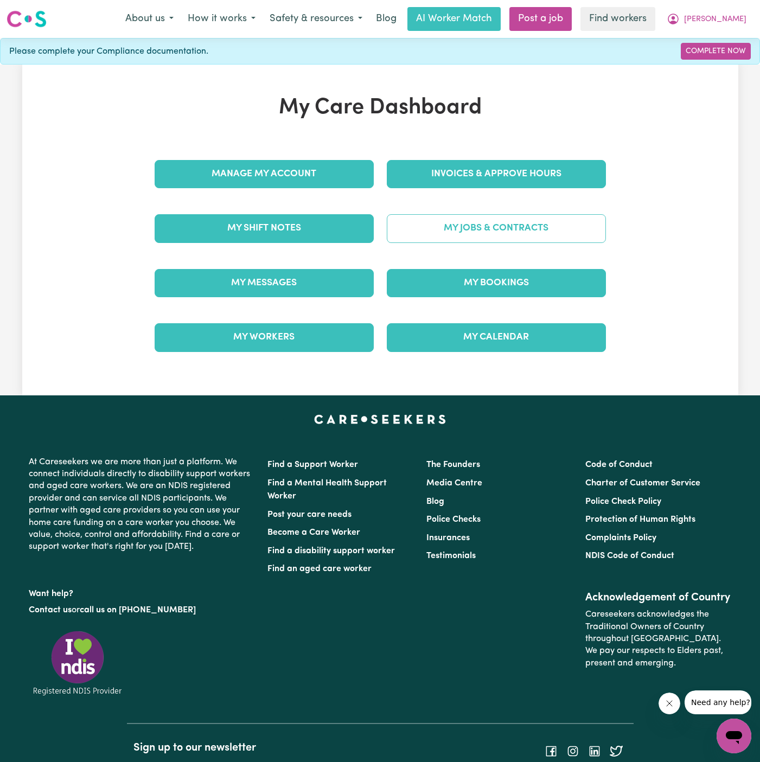
click at [508, 225] on link "My Jobs & Contracts" at bounding box center [496, 228] width 219 height 28
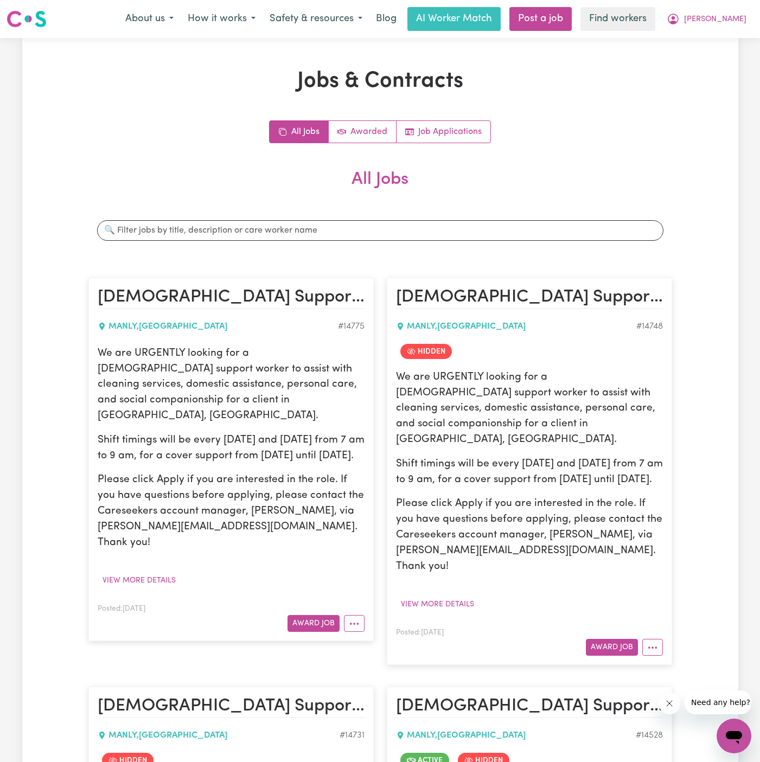
drag, startPoint x: 98, startPoint y: 352, endPoint x: 234, endPoint y: 456, distance: 170.6
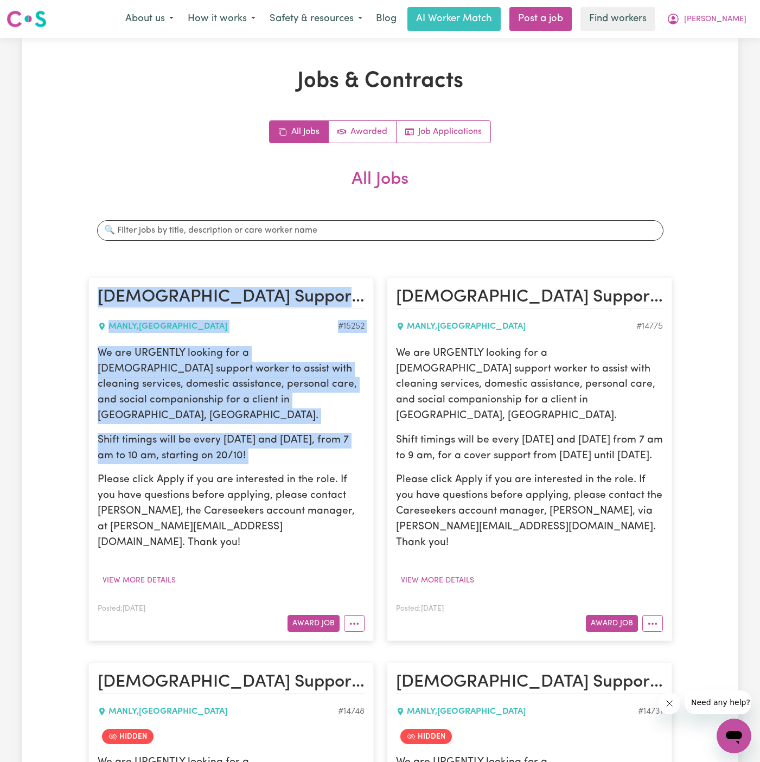
click at [234, 472] on p "Please click Apply if you are interested in the role. If you have questions bef…" at bounding box center [231, 511] width 267 height 78
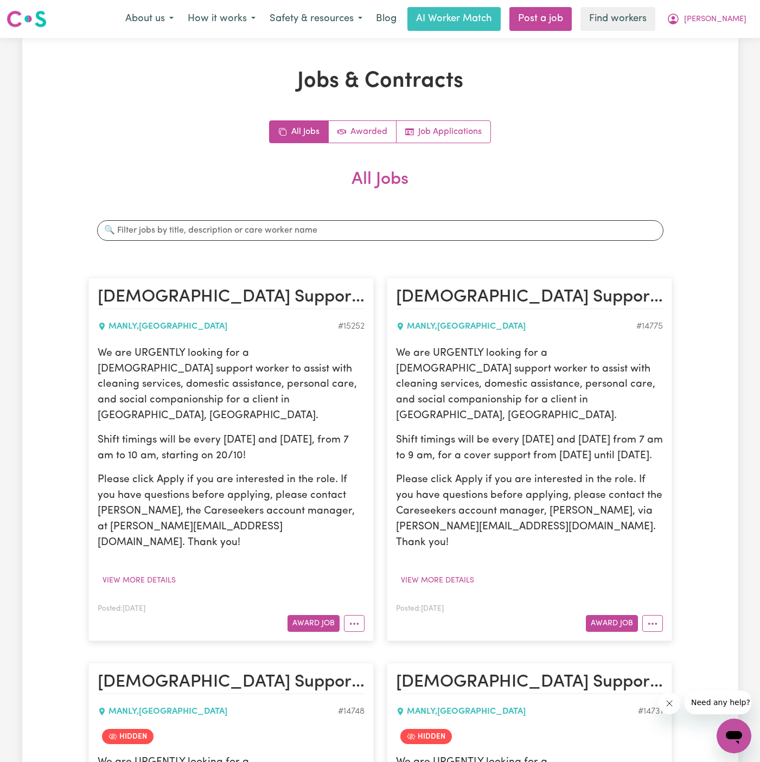
click at [292, 441] on p "Shift timings will be every [DATE] and [DATE], from 7 am to 10 am, starting on …" at bounding box center [231, 448] width 267 height 31
drag, startPoint x: 297, startPoint y: 441, endPoint x: 97, endPoint y: 355, distance: 217.9
click at [98, 355] on div "We are URGENTLY looking for a [DEMOGRAPHIC_DATA] support worker to assist with …" at bounding box center [231, 448] width 267 height 205
copy div "We are URGENTLY looking for a [DEMOGRAPHIC_DATA] support worker to assist with …"
click at [731, 17] on span "[PERSON_NAME]" at bounding box center [715, 20] width 62 height 12
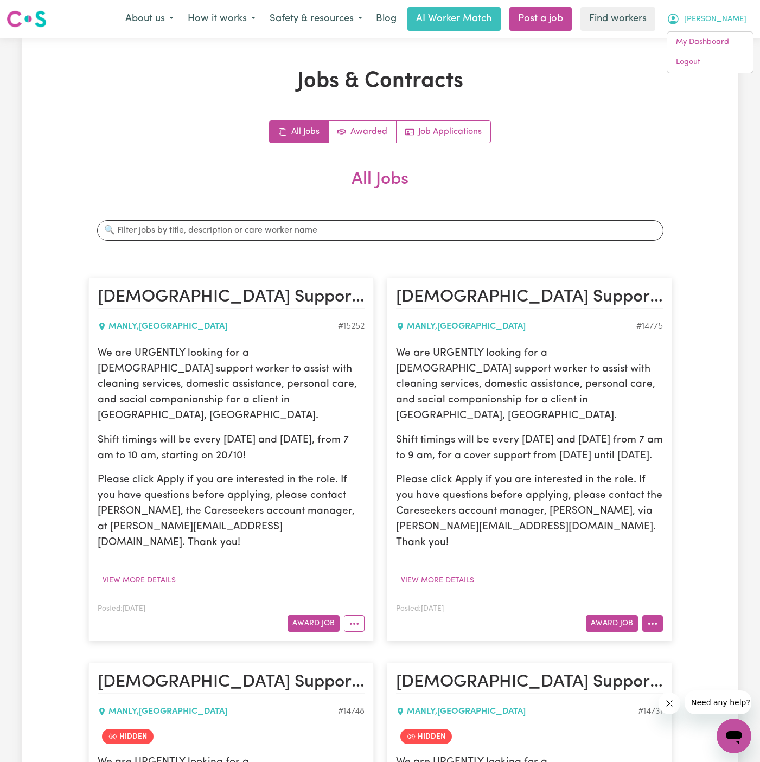
click at [655, 615] on button "More options" at bounding box center [652, 623] width 21 height 17
click at [699, 638] on link "Hide Job" at bounding box center [686, 649] width 86 height 22
click at [727, 21] on span "[PERSON_NAME]" at bounding box center [715, 20] width 62 height 12
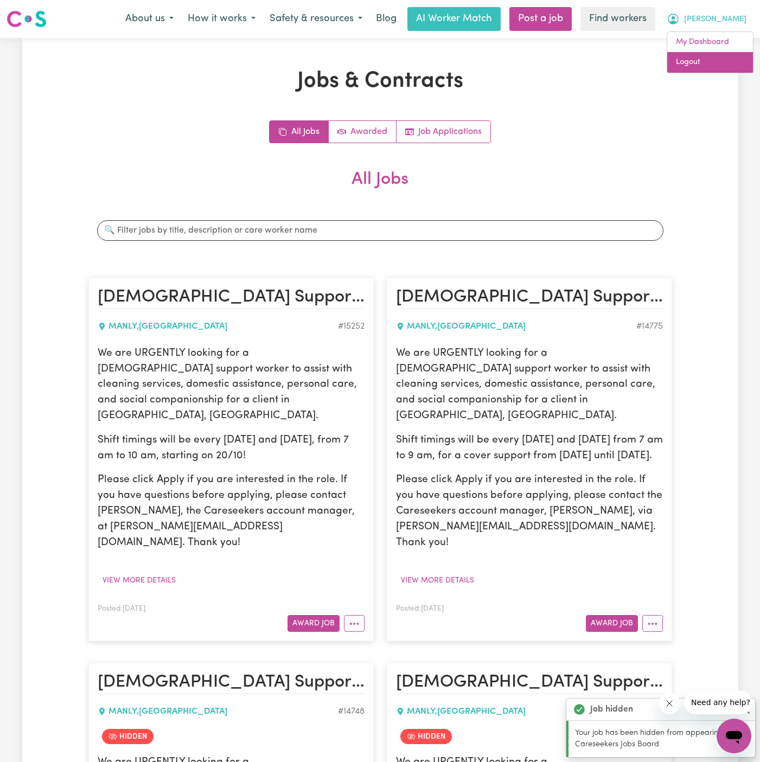
click at [727, 56] on link "Logout" at bounding box center [710, 62] width 86 height 21
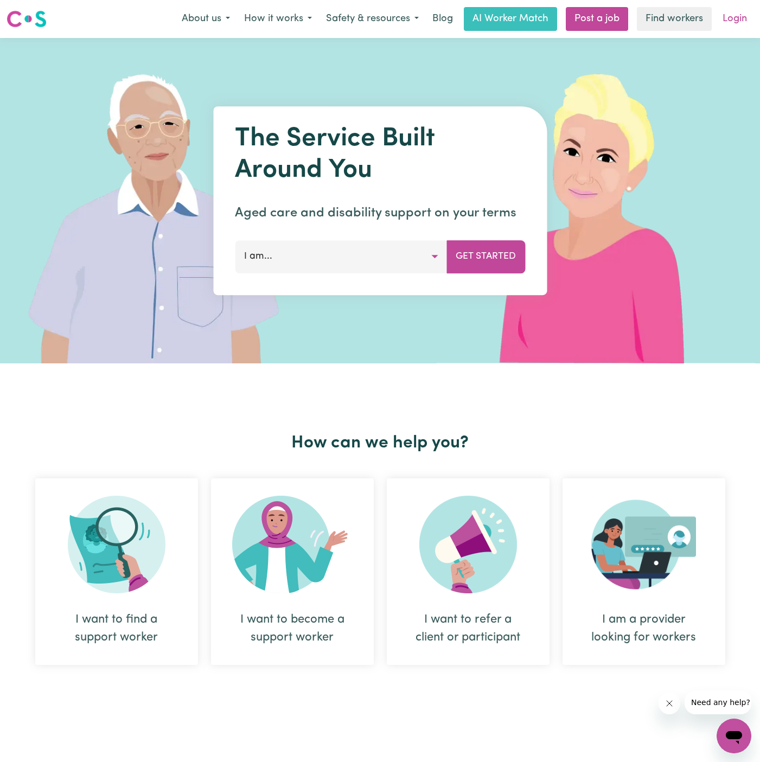
click at [737, 24] on link "Login" at bounding box center [734, 19] width 37 height 24
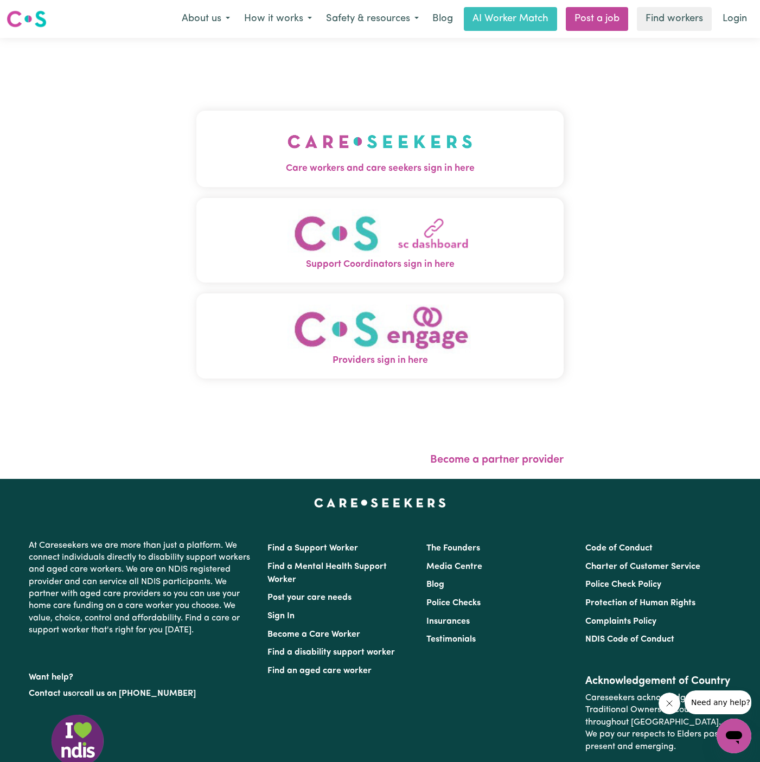
click at [338, 125] on img "Care workers and care seekers sign in here" at bounding box center [379, 141] width 185 height 40
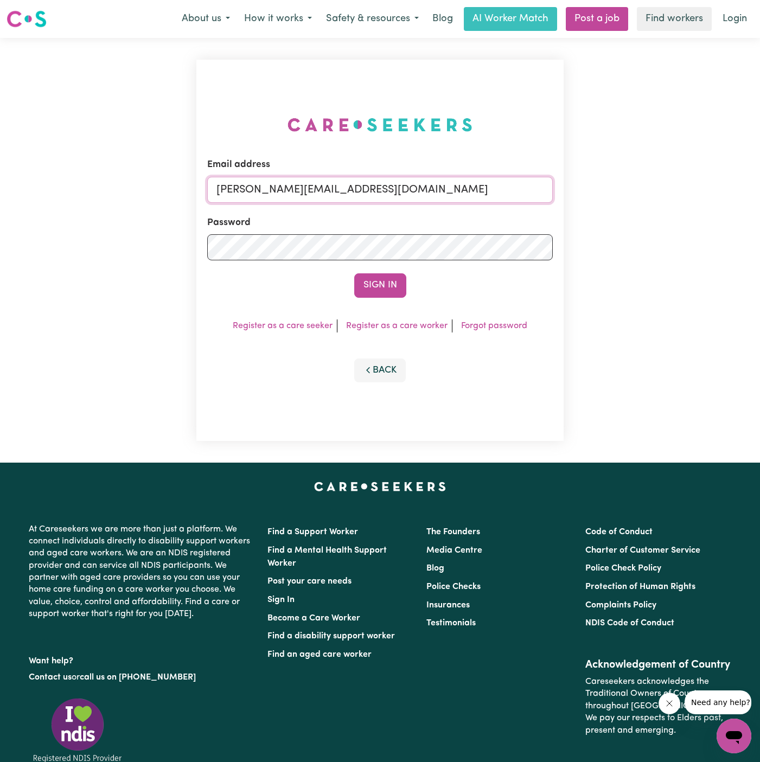
click at [418, 186] on input "[PERSON_NAME][EMAIL_ADDRESS][DOMAIN_NAME]" at bounding box center [379, 190] width 345 height 26
drag, startPoint x: 273, startPoint y: 187, endPoint x: 665, endPoint y: 213, distance: 392.4
click at [665, 213] on div "Email address [EMAIL_ADDRESS][DOMAIN_NAME] Password Sign In Register as a care …" at bounding box center [380, 250] width 760 height 425
type input "[EMAIL_ADDRESS][DOMAIN_NAME]"
click at [354, 273] on button "Sign In" at bounding box center [380, 285] width 52 height 24
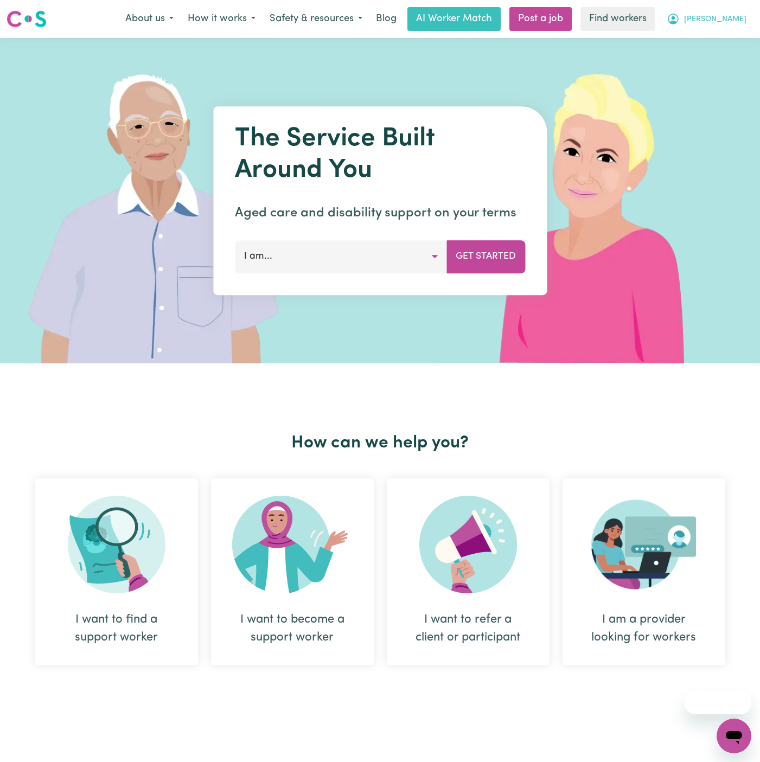
click at [739, 20] on span "[PERSON_NAME]" at bounding box center [715, 20] width 62 height 12
click at [710, 63] on link "Logout" at bounding box center [710, 62] width 86 height 21
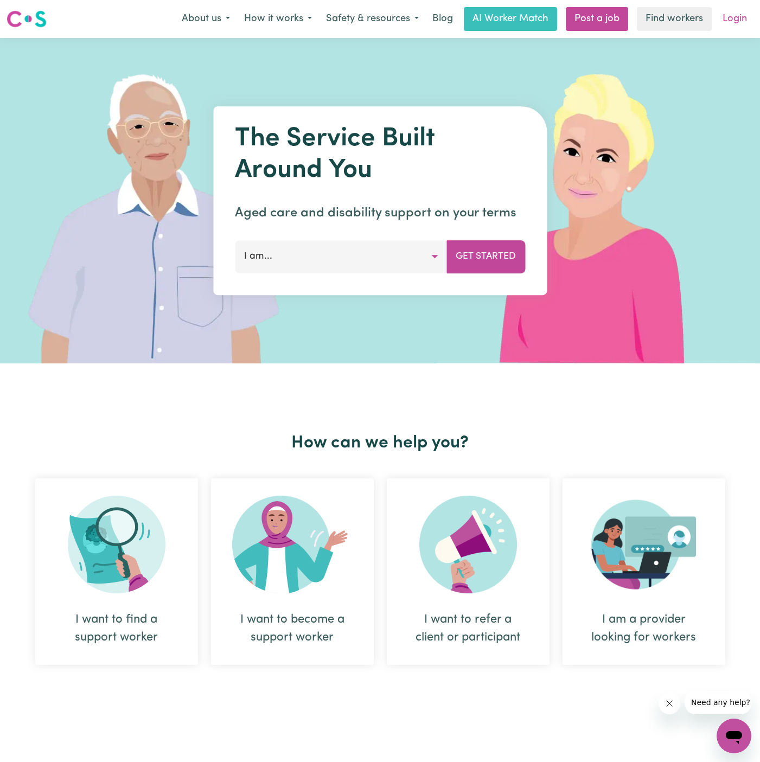
click at [734, 17] on link "Login" at bounding box center [734, 19] width 37 height 24
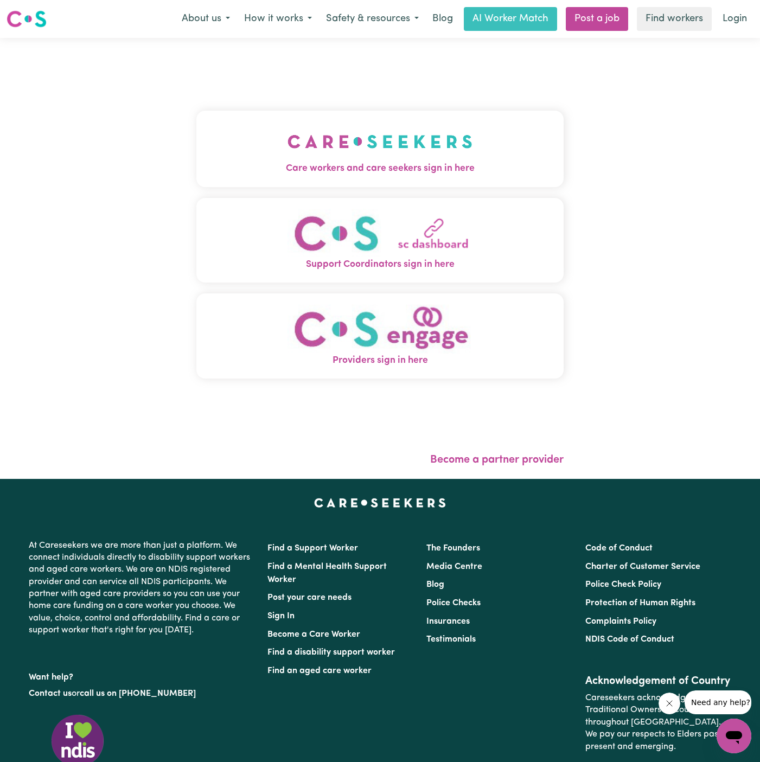
click at [438, 123] on button "Care workers and care seekers sign in here" at bounding box center [379, 149] width 367 height 76
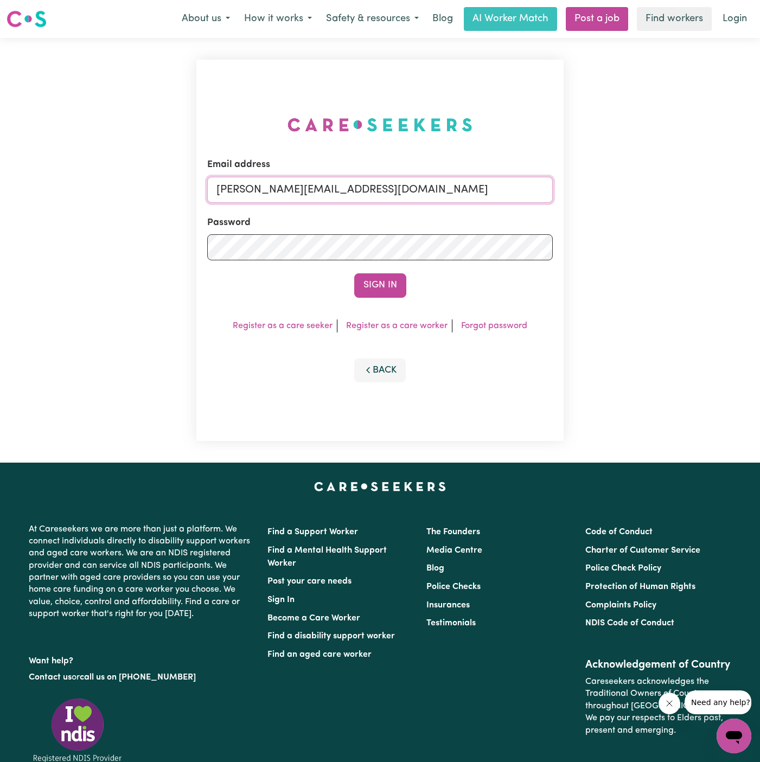
click at [428, 191] on input "[PERSON_NAME][EMAIL_ADDRESS][DOMAIN_NAME]" at bounding box center [379, 190] width 345 height 26
drag, startPoint x: 273, startPoint y: 186, endPoint x: 752, endPoint y: 199, distance: 479.6
click at [752, 199] on div "Email address [EMAIL_ADDRESS][DOMAIN_NAME] Password Sign In Register as a care …" at bounding box center [380, 250] width 760 height 425
click at [354, 273] on button "Sign In" at bounding box center [380, 285] width 52 height 24
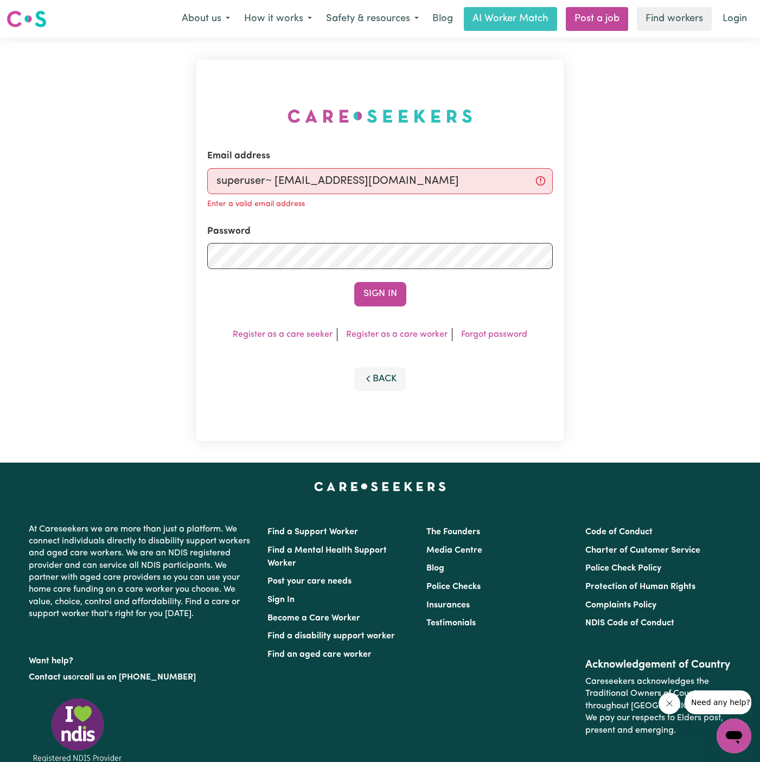
click at [279, 181] on input "superuser~ akhtarjabbar786rafi@gmail.com" at bounding box center [379, 181] width 345 height 26
type input "superuser~akhtarjabbar786rafi@gmail.com"
click at [354, 282] on button "Sign In" at bounding box center [380, 294] width 52 height 24
